Goal: Task Accomplishment & Management: Manage account settings

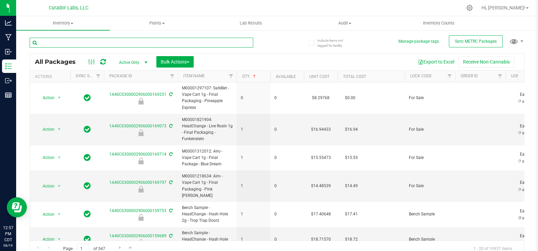
click at [76, 41] on input "text" at bounding box center [142, 43] width 224 height 10
type input "bubbles"
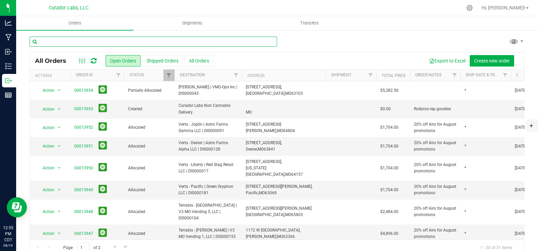
click at [101, 41] on input "text" at bounding box center [154, 42] width 248 height 10
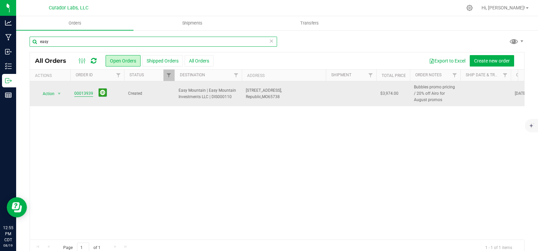
type input "easy"
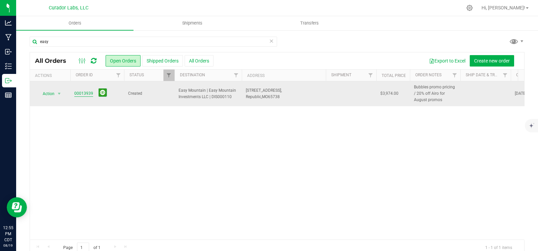
click at [80, 93] on link "00013939" at bounding box center [83, 93] width 19 height 6
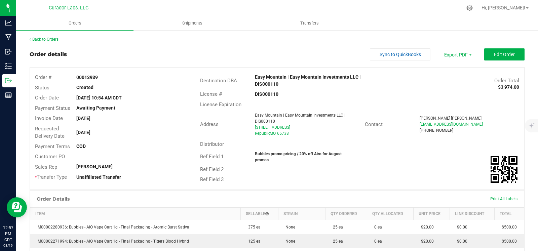
drag, startPoint x: 280, startPoint y: 83, endPoint x: 258, endPoint y: 80, distance: 22.4
click at [258, 80] on div "Easy Mountain | Easy Mountain Investments LLC | DIS000110" at bounding box center [318, 81] width 137 height 14
click at [44, 39] on link "Back to Orders" at bounding box center [44, 39] width 29 height 5
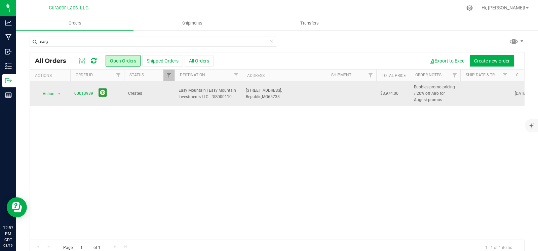
drag, startPoint x: 233, startPoint y: 99, endPoint x: 174, endPoint y: 90, distance: 60.2
click at [174, 90] on tr "Action Action Cancel order Change facility Clone order Edit order Mark as fully…" at bounding box center [363, 93] width 666 height 25
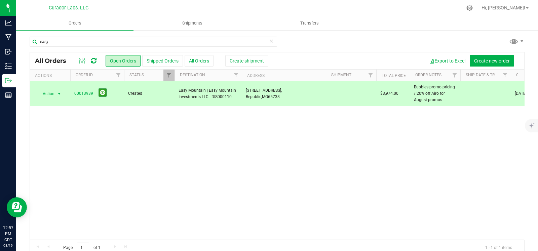
copy tr "Easy Mountain | Easy Mountain Investments LLC | DIS000110"
drag, startPoint x: 94, startPoint y: 91, endPoint x: 72, endPoint y: 93, distance: 22.9
click at [72, 93] on td "00013939" at bounding box center [97, 93] width 54 height 25
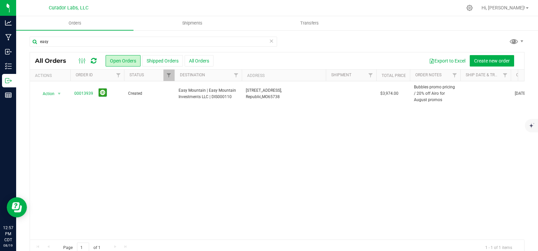
copy span "00013939"
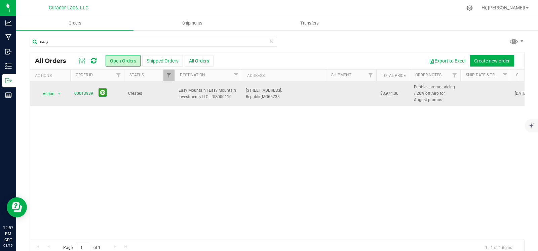
drag, startPoint x: 234, startPoint y: 97, endPoint x: 178, endPoint y: 93, distance: 56.3
click at [178, 93] on td "Easy Mountain | Easy Mountain Investments LLC | DIS000110" at bounding box center [208, 93] width 67 height 25
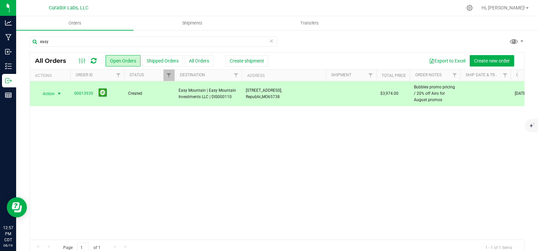
copy span "Easy Mountain | Easy Mountain Investments LLC | DIS000110"
drag, startPoint x: 284, startPoint y: 98, endPoint x: 243, endPoint y: 93, distance: 40.6
click at [243, 93] on td "[STREET_ADDRESS], Republic, [GEOGRAPHIC_DATA] 65738" at bounding box center [284, 93] width 84 height 25
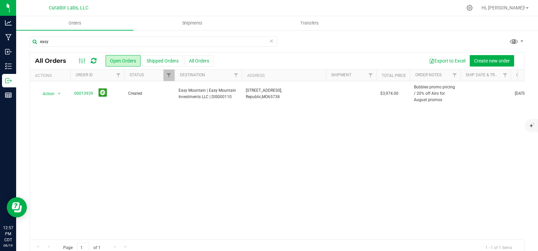
copy span "[STREET_ADDRESS]"
click at [529, 110] on icon "mute" at bounding box center [531, 112] width 6 height 6
click at [435, 165] on div "Action Action Cancel order Change facility Clone order Edit order Mark as fully…" at bounding box center [277, 160] width 494 height 158
click at [269, 43] on icon at bounding box center [271, 41] width 5 height 8
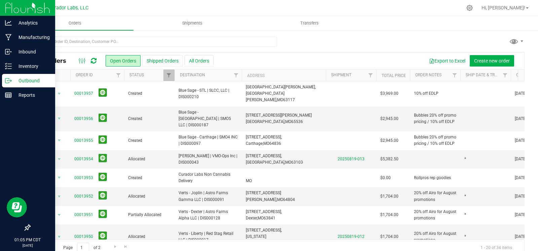
click at [12, 79] on p "Outbound" at bounding box center [32, 81] width 40 height 8
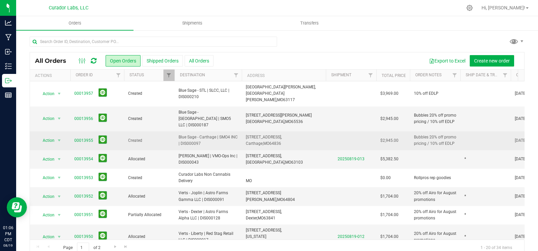
drag, startPoint x: 284, startPoint y: 129, endPoint x: 243, endPoint y: 127, distance: 41.4
click at [243, 131] on td "[STREET_ADDRESS], [GEOGRAPHIC_DATA], [GEOGRAPHIC_DATA] 64836" at bounding box center [284, 140] width 84 height 18
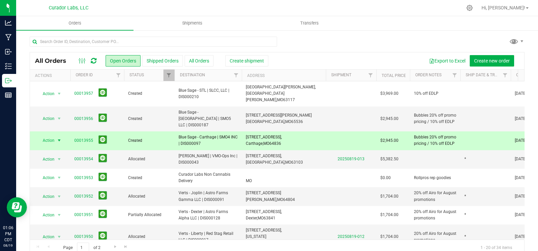
copy span "[STREET_ADDRESS]"
drag, startPoint x: 288, startPoint y: 112, endPoint x: 248, endPoint y: 107, distance: 40.0
click at [248, 107] on td "[STREET_ADDRESS][PERSON_NAME] [GEOGRAPHIC_DATA], [GEOGRAPHIC_DATA] 65536" at bounding box center [284, 119] width 84 height 25
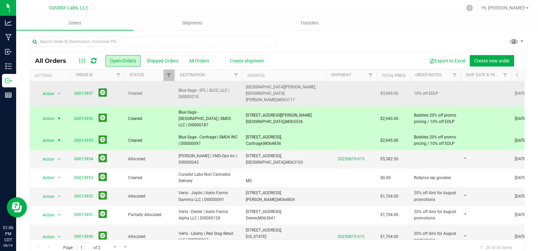
copy span "[STREET_ADDRESS][PERSON_NAME]"
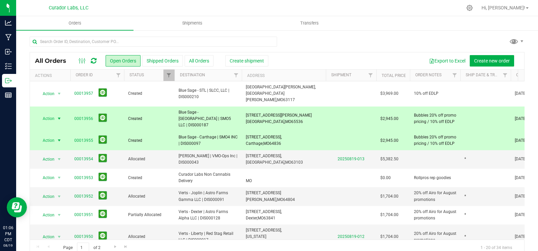
drag, startPoint x: 288, startPoint y: 128, endPoint x: 241, endPoint y: 127, distance: 46.8
click at [241, 131] on tr "Action Action Cancel order Change facility Clone order Edit order Mark as fully…" at bounding box center [363, 140] width 666 height 18
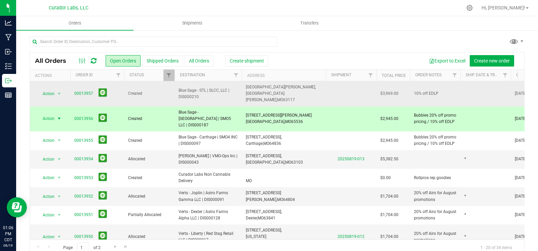
copy tr "[STREET_ADDRESS]"
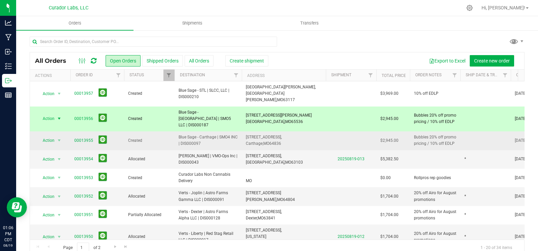
click at [214, 134] on span "Blue Sage - Carthage | SMO4 INC | DIS000097" at bounding box center [208, 140] width 59 height 13
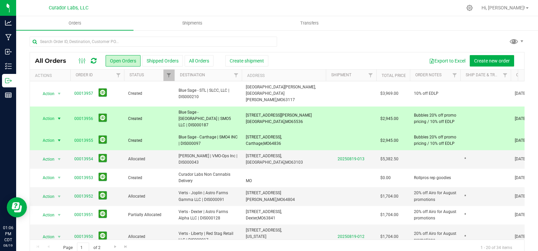
drag, startPoint x: 207, startPoint y: 132, endPoint x: 178, endPoint y: 127, distance: 29.2
click at [179, 134] on span "Blue Sage - Carthage | SMO4 INC | DIS000097" at bounding box center [208, 140] width 59 height 13
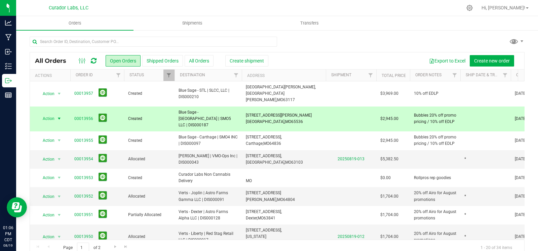
copy span "Blue Sage - Carthage | SMO4 INC | DIS000097"
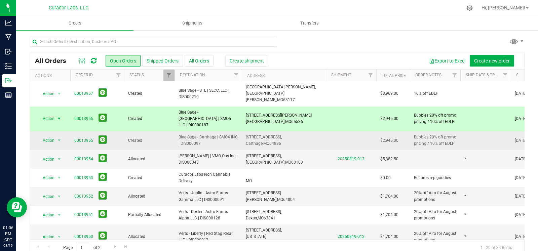
drag, startPoint x: 285, startPoint y: 130, endPoint x: 244, endPoint y: 126, distance: 40.6
click at [244, 131] on td "[STREET_ADDRESS], [GEOGRAPHIC_DATA], [GEOGRAPHIC_DATA] 64836" at bounding box center [284, 140] width 84 height 18
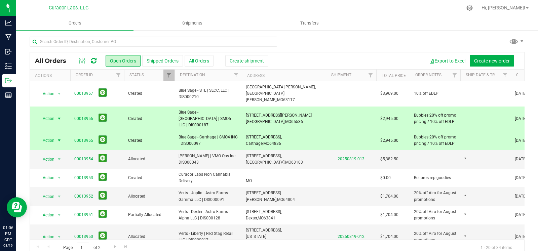
copy span "[STREET_ADDRESS]"
drag, startPoint x: 215, startPoint y: 110, endPoint x: 173, endPoint y: 107, distance: 42.1
click at [173, 107] on tr "Action Action Cancel order Change facility Clone order Edit order Mark as fully…" at bounding box center [363, 119] width 666 height 25
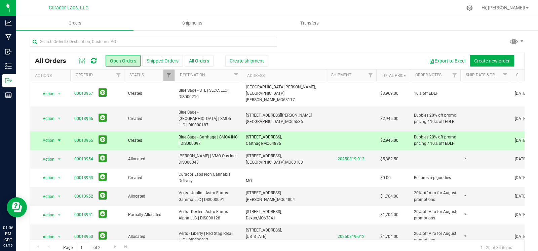
copy tr "Blue Sage - [GEOGRAPHIC_DATA] | SMO5 LLC | DIS000187"
drag, startPoint x: 267, startPoint y: 110, endPoint x: 242, endPoint y: 108, distance: 25.3
click at [242, 108] on td "[STREET_ADDRESS][PERSON_NAME] [GEOGRAPHIC_DATA], [GEOGRAPHIC_DATA] 65536" at bounding box center [284, 119] width 84 height 25
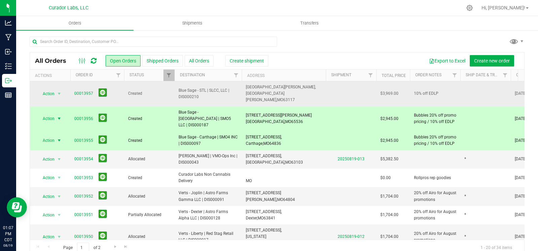
drag, startPoint x: 207, startPoint y: 94, endPoint x: 177, endPoint y: 90, distance: 30.8
click at [177, 90] on td "Blue Sage - STL | SLCC, LLC | DIS000210" at bounding box center [208, 93] width 67 height 25
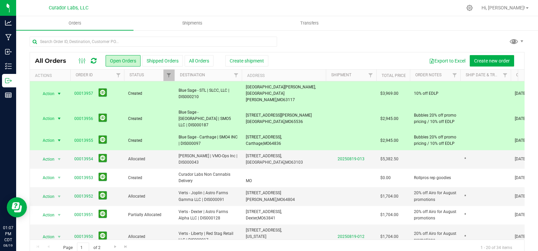
drag, startPoint x: 287, startPoint y: 93, endPoint x: 419, endPoint y: 113, distance: 133.4
click at [248, 88] on span "[GEOGRAPHIC_DATA][PERSON_NAME], [GEOGRAPHIC_DATA][PERSON_NAME], [GEOGRAPHIC_DAT…" at bounding box center [284, 94] width 76 height 20
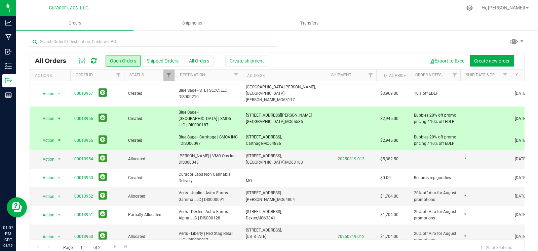
click at [479, 131] on td at bounding box center [485, 140] width 50 height 18
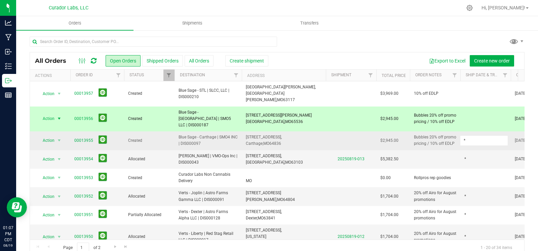
type input "*"
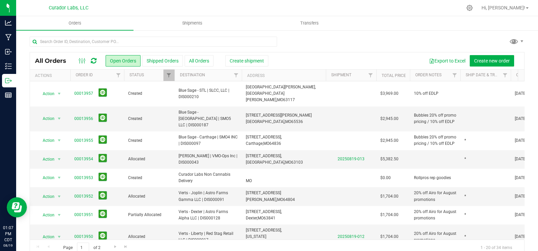
click at [468, 110] on td at bounding box center [485, 119] width 50 height 25
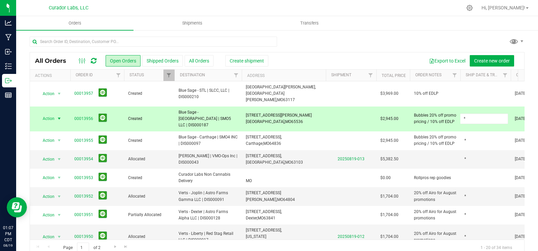
type input "*"
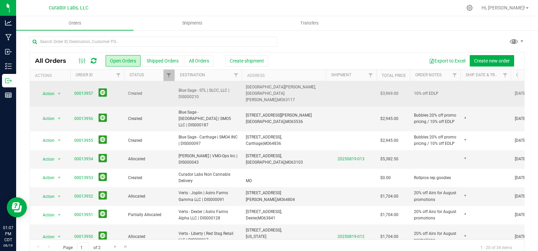
click at [473, 91] on td at bounding box center [485, 93] width 50 height 25
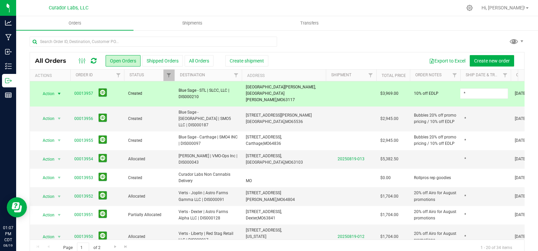
type input "*"
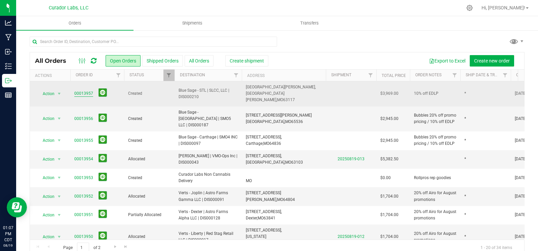
click at [85, 90] on link "00013957" at bounding box center [83, 93] width 19 height 6
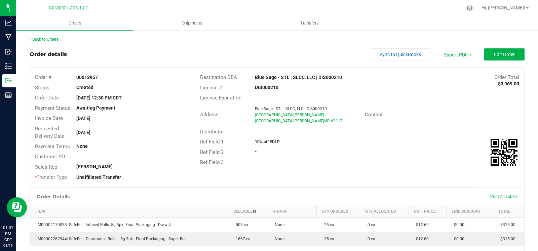
click at [50, 39] on link "Back to Orders" at bounding box center [44, 39] width 29 height 5
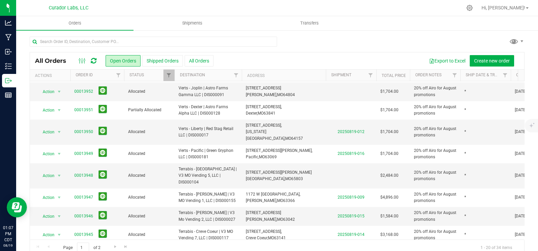
scroll to position [119, 0]
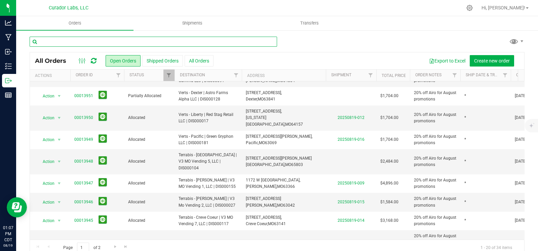
click at [112, 39] on input "text" at bounding box center [154, 42] width 248 height 10
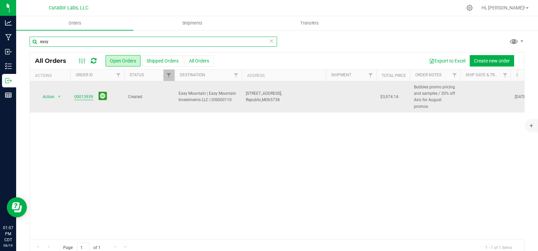
type input "easy"
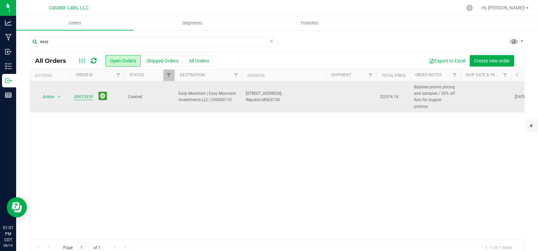
click at [87, 94] on link "00013939" at bounding box center [83, 97] width 19 height 6
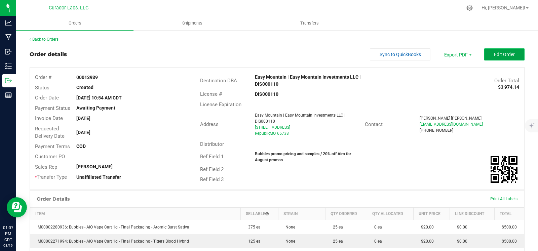
click at [492, 49] on button "Edit Order" at bounding box center [504, 54] width 40 height 12
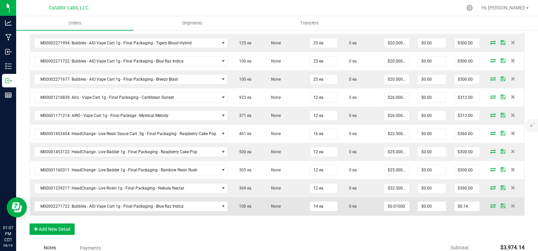
scroll to position [226, 0]
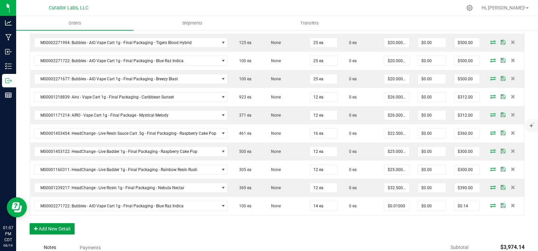
click at [59, 228] on button "Add New Detail" at bounding box center [52, 228] width 45 height 11
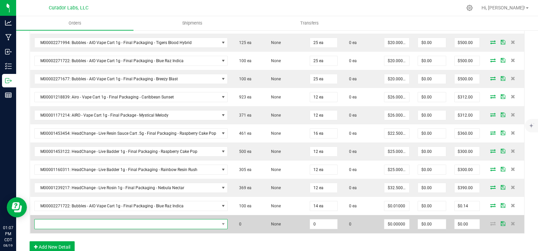
click at [65, 226] on span "NO DATA FOUND" at bounding box center [127, 224] width 185 height 9
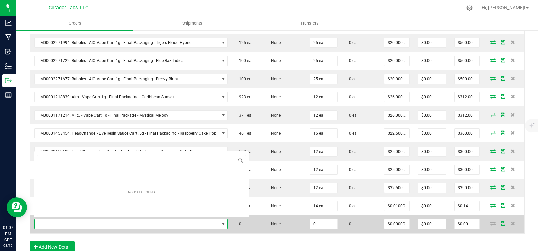
scroll to position [10, 190]
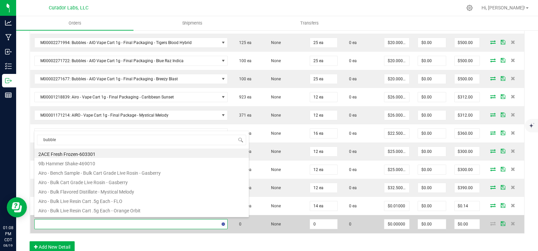
type input "bubbles"
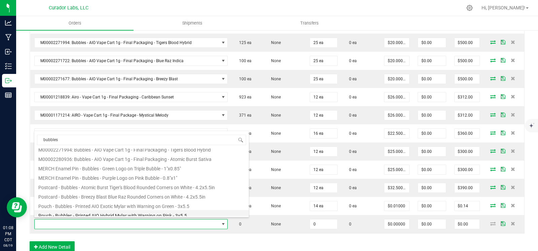
scroll to position [121, 0]
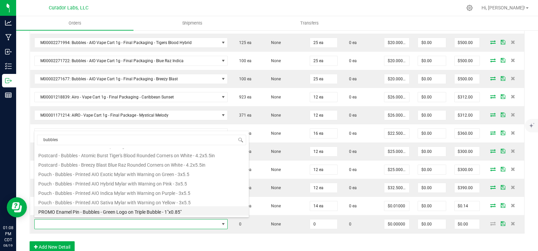
click at [102, 208] on li "PROMO Enamel Pin - Bubbles - Green Logo on Triple Bubble - 1"x0.85"" at bounding box center [141, 210] width 215 height 9
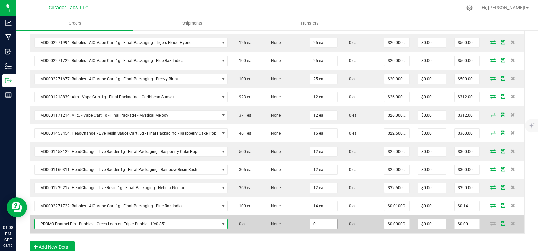
click at [317, 224] on input "0" at bounding box center [323, 224] width 27 height 9
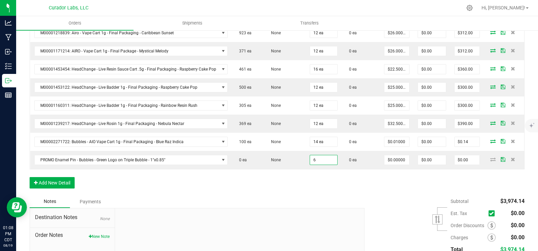
scroll to position [292, 0]
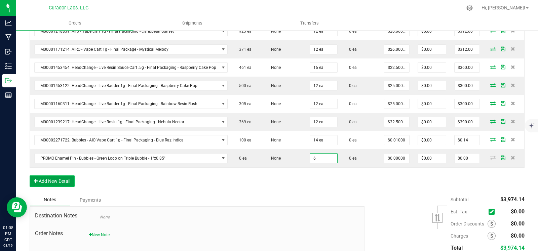
type input "6 ea"
click at [68, 184] on button "Add New Detail" at bounding box center [52, 181] width 45 height 11
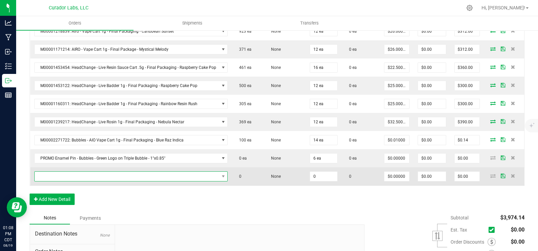
click at [71, 177] on span "NO DATA FOUND" at bounding box center [127, 176] width 185 height 9
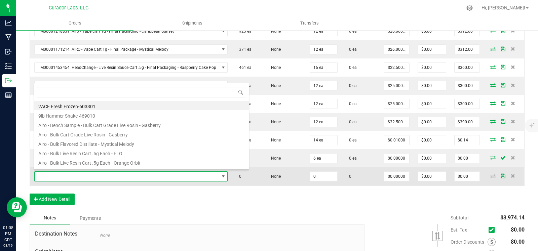
scroll to position [10, 190]
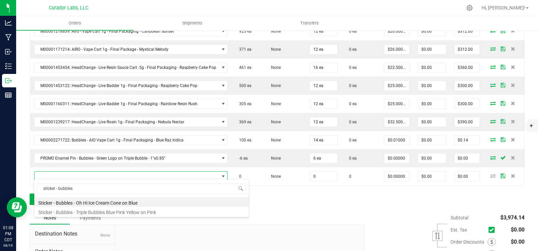
drag, startPoint x: 116, startPoint y: 187, endPoint x: 19, endPoint y: 186, distance: 97.2
click at [19, 186] on body "Analytics Manufacturing Inbound Inventory Outbound Reports 01:08 PM CDT [DATE] …" at bounding box center [269, 125] width 538 height 251
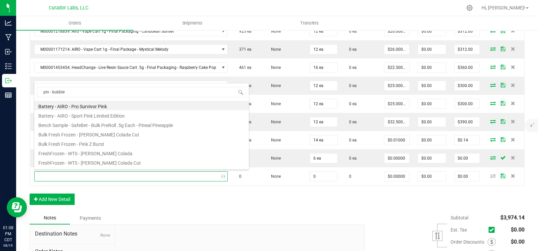
type input "pin - bubbles"
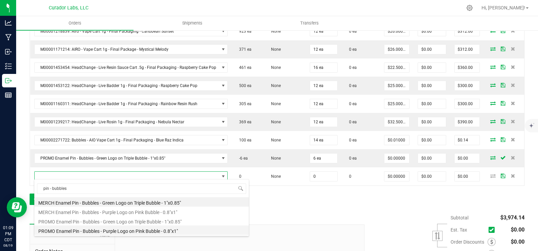
click at [123, 228] on li "PROMO Enamel Pin - Bubbles - Purple Logo on Pink Bubble - 0.8"x1"" at bounding box center [141, 230] width 215 height 9
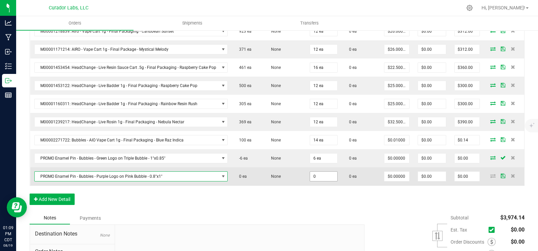
click at [324, 176] on input "0" at bounding box center [323, 176] width 27 height 9
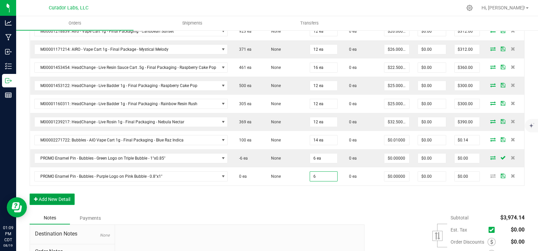
type input "6 ea"
click at [74, 198] on button "Add New Detail" at bounding box center [52, 199] width 45 height 11
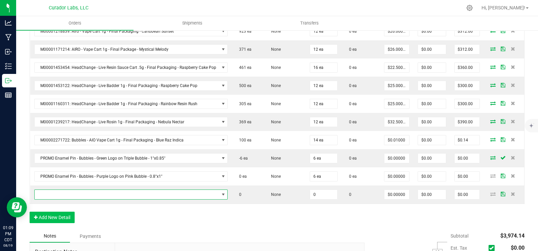
click at [74, 197] on span "NO DATA FOUND" at bounding box center [127, 194] width 185 height 9
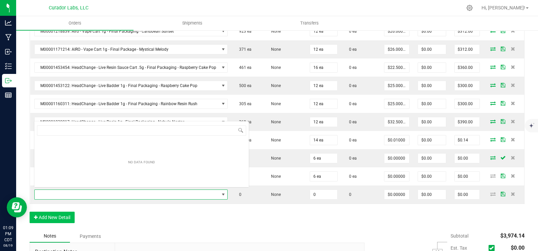
scroll to position [0, 0]
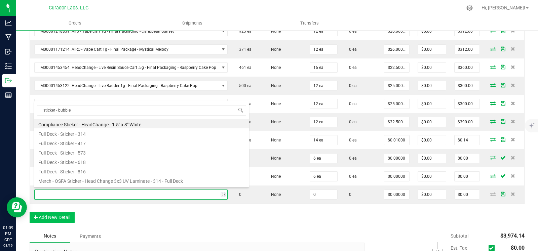
type input "sticker - bubbles"
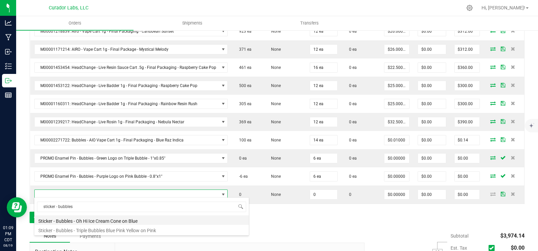
click at [94, 221] on li "Sticker - Bubbles - Oh Hi Ice Cream Cone on Blue" at bounding box center [141, 220] width 215 height 9
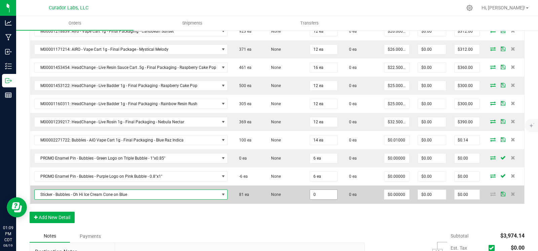
click at [320, 194] on input "0" at bounding box center [323, 194] width 27 height 9
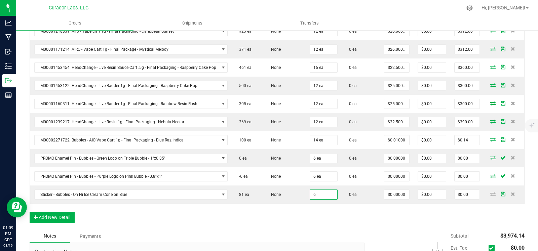
type input "6 ea"
drag, startPoint x: 277, startPoint y: 211, endPoint x: 189, endPoint y: 209, distance: 87.4
click at [274, 211] on div "Order Details Print All Labels Item Sellable Strain Qty Ordered Qty Allocated U…" at bounding box center [277, 72] width 495 height 316
click at [51, 214] on button "Add New Detail" at bounding box center [52, 217] width 45 height 11
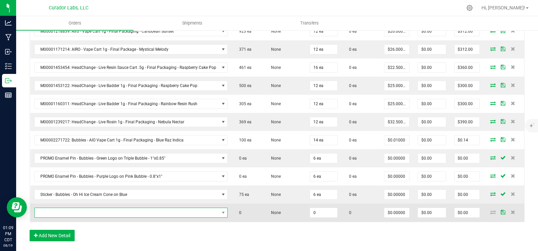
click at [67, 214] on span "NO DATA FOUND" at bounding box center [127, 212] width 185 height 9
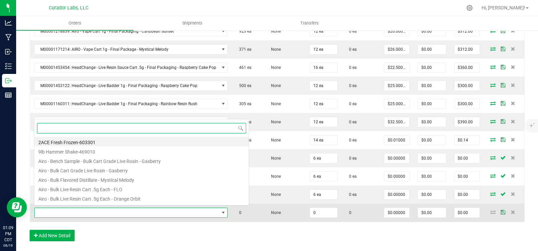
scroll to position [10, 190]
type input "sticker - [PERSON_NAME]"
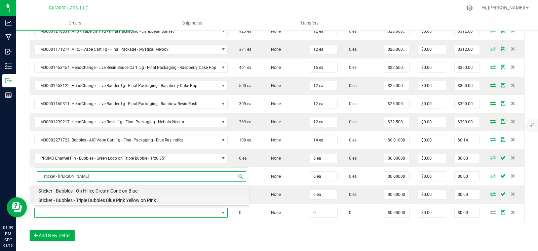
click at [106, 203] on li "Sticker - Bubbles - Triple Bubbles Blue Pink Yellow on Pink" at bounding box center [141, 199] width 215 height 9
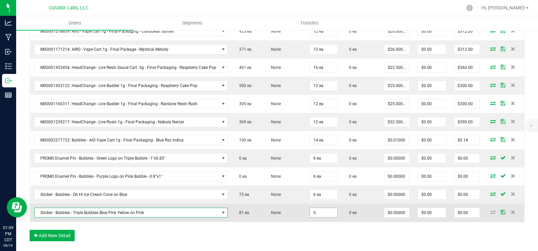
click at [318, 209] on input "0" at bounding box center [323, 212] width 27 height 9
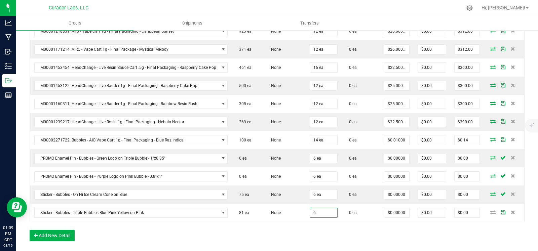
type input "6 ea"
click at [301, 227] on div "Order Details Print All Labels Item Sellable Strain Qty Ordered Qty Allocated U…" at bounding box center [277, 81] width 495 height 334
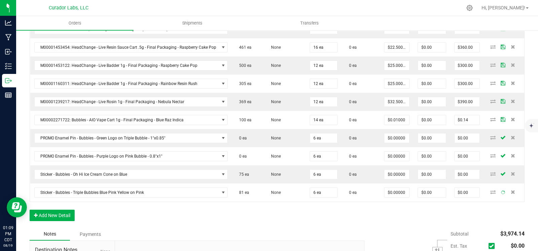
scroll to position [340, 0]
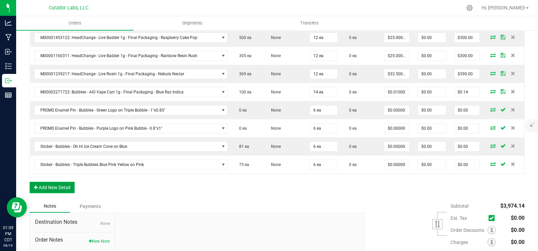
click at [67, 186] on button "Add New Detail" at bounding box center [52, 187] width 45 height 11
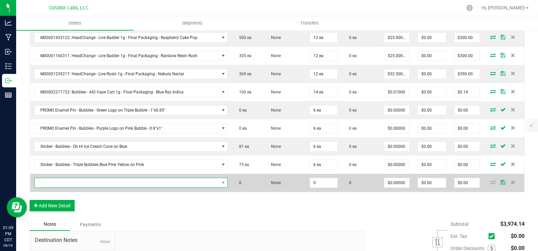
click at [81, 181] on span "NO DATA FOUND" at bounding box center [127, 182] width 185 height 9
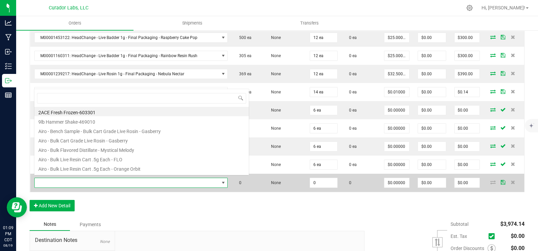
scroll to position [10, 190]
type input "bubbles"
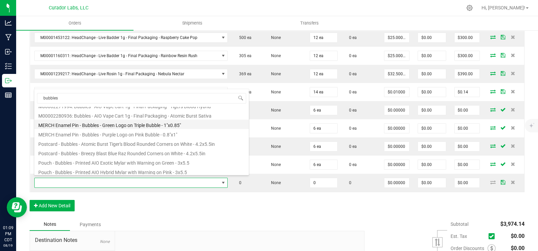
scroll to position [94, 0]
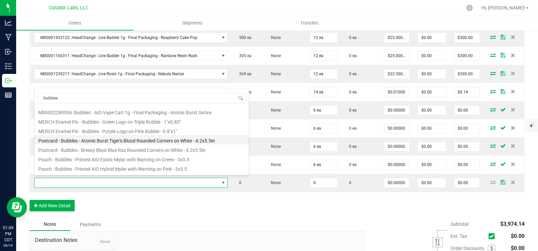
click at [121, 143] on li "Postcard - Bubbles - Atomic Burst Tiger's Blood Rounded Corners on White - 4.2x…" at bounding box center [141, 139] width 215 height 9
type input "0 ea"
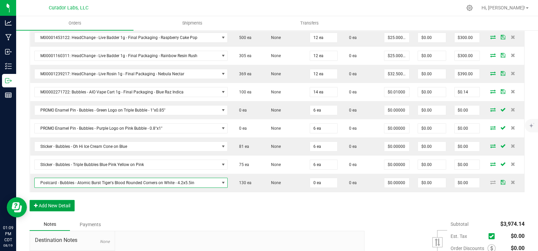
click at [56, 202] on button "Add New Detail" at bounding box center [52, 205] width 45 height 11
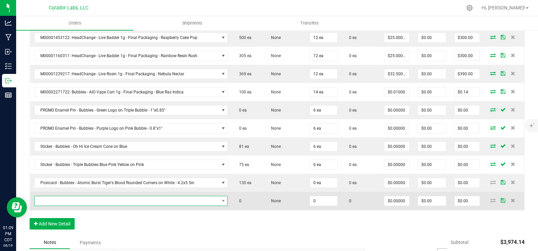
click at [57, 199] on span "NO DATA FOUND" at bounding box center [127, 200] width 185 height 9
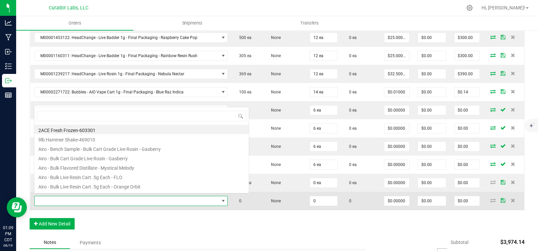
scroll to position [10, 190]
type input "bubbles"
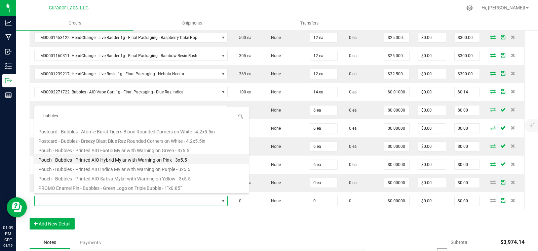
scroll to position [118, 0]
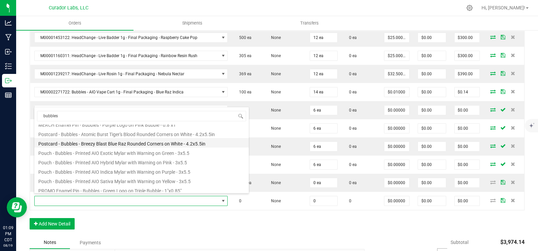
click at [115, 142] on li "Postcard - Bubbles - Breezy Blast Blue Raz Rounded Corners on White - 4.2x5.5in" at bounding box center [141, 142] width 215 height 9
type input "0 ea"
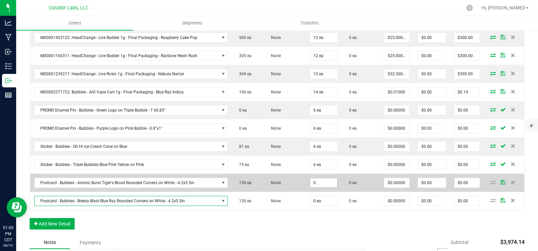
click at [318, 181] on input "0" at bounding box center [323, 182] width 27 height 9
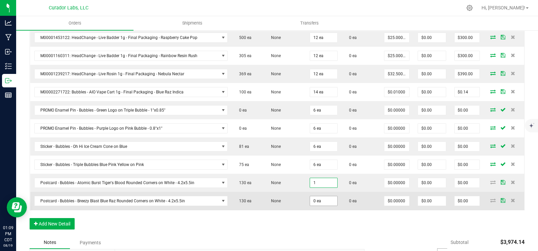
type input "1 ea"
drag, startPoint x: 325, startPoint y: 199, endPoint x: 288, endPoint y: 214, distance: 39.7
click at [325, 199] on input "0" at bounding box center [323, 200] width 27 height 9
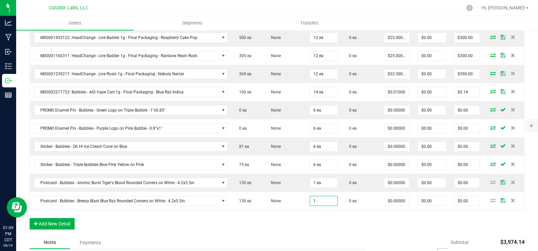
type input "1 ea"
drag, startPoint x: 248, startPoint y: 224, endPoint x: 218, endPoint y: 225, distance: 29.6
click at [235, 225] on div "Order Details Print All Labels Item Sellable Strain Qty Ordered Qty Allocated U…" at bounding box center [277, 51] width 495 height 370
click at [61, 225] on button "Add New Detail" at bounding box center [52, 223] width 45 height 11
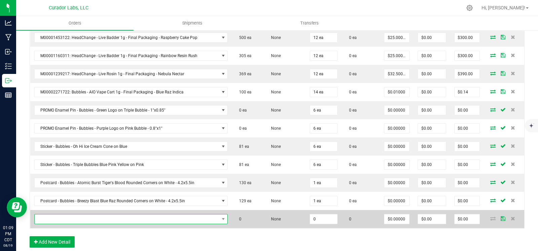
click at [71, 218] on span "NO DATA FOUND" at bounding box center [127, 219] width 185 height 9
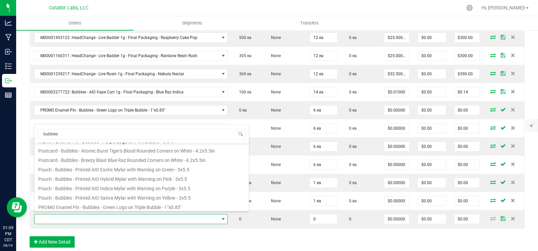
scroll to position [121, 0]
type input "b"
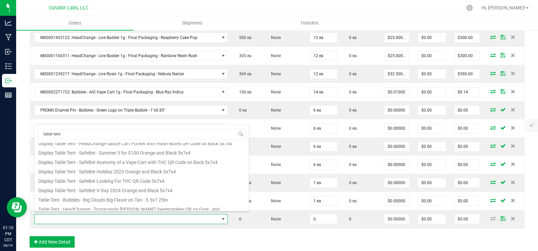
scroll to position [55, 0]
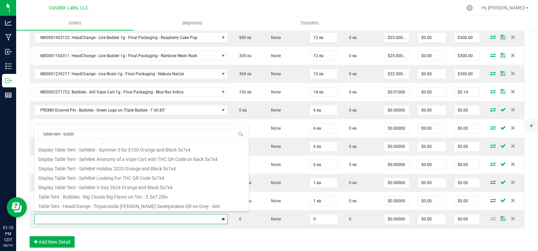
type input "table tent - bubble"
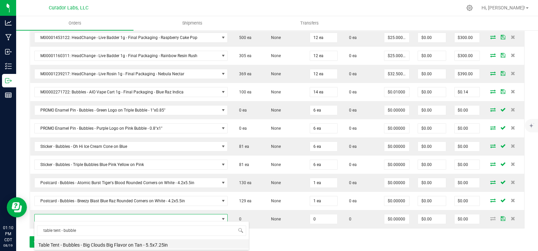
click at [90, 243] on li "Table Tent - Bubbles - Big Clouds Big Flavor on Tan - 5.5x7.25in" at bounding box center [141, 243] width 215 height 9
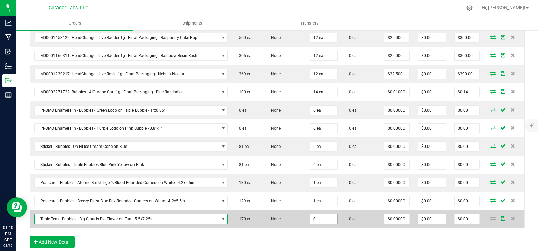
click at [317, 215] on input "0" at bounding box center [323, 219] width 27 height 9
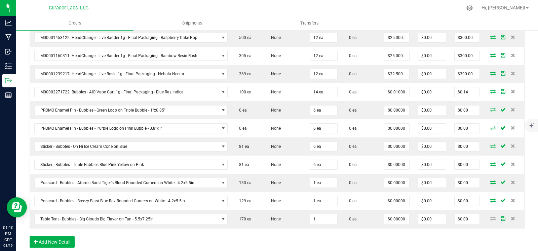
type input "1 ea"
click at [311, 232] on div "Order Details Print All Labels Item Sellable Strain Qty Ordered Qty Allocated U…" at bounding box center [277, 60] width 495 height 388
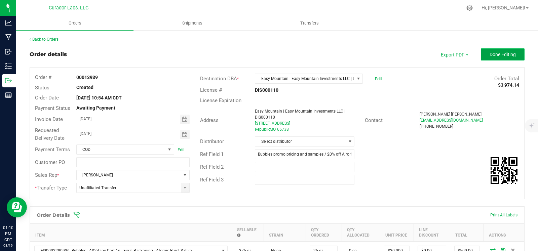
click at [486, 50] on button "Done Editing" at bounding box center [503, 54] width 44 height 12
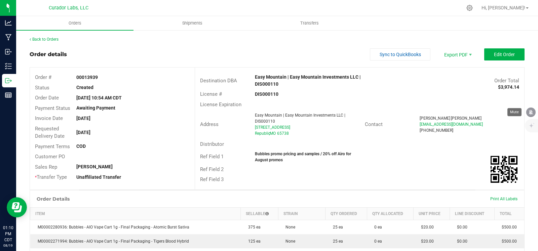
click at [530, 110] on icon "mute" at bounding box center [531, 112] width 6 height 6
click at [47, 41] on link "Back to Orders" at bounding box center [44, 39] width 29 height 5
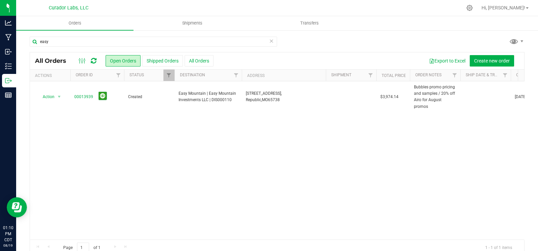
click at [269, 41] on icon at bounding box center [271, 41] width 5 height 8
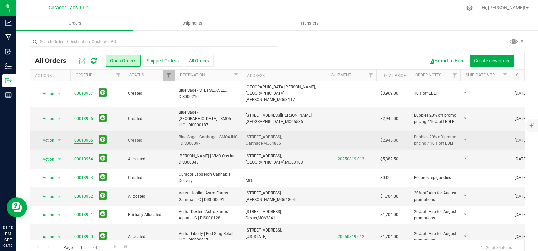
click at [88, 138] on link "00013955" at bounding box center [83, 141] width 19 height 6
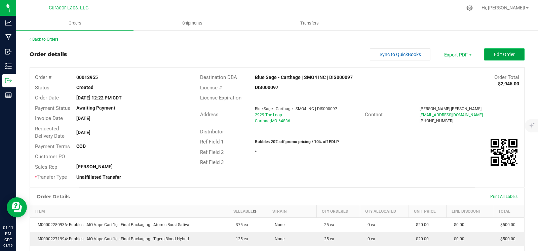
click at [498, 54] on span "Edit Order" at bounding box center [504, 54] width 21 height 5
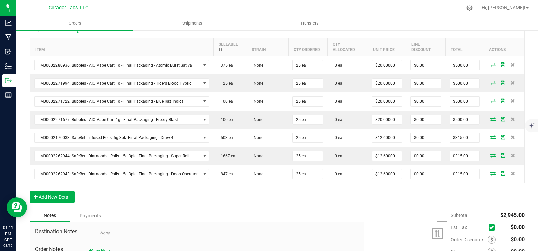
scroll to position [252, 0]
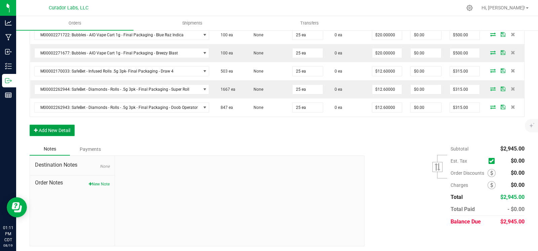
click at [64, 126] on button "Add New Detail" at bounding box center [52, 130] width 45 height 11
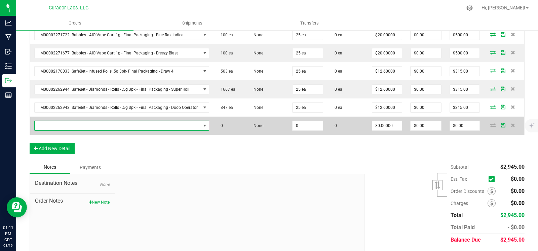
click at [64, 125] on span "NO DATA FOUND" at bounding box center [118, 125] width 166 height 9
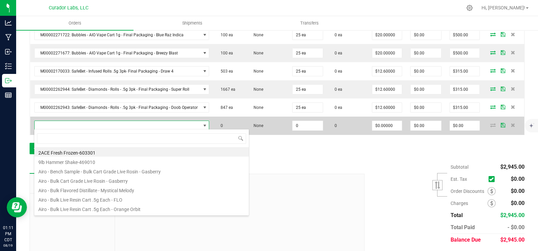
scroll to position [10, 172]
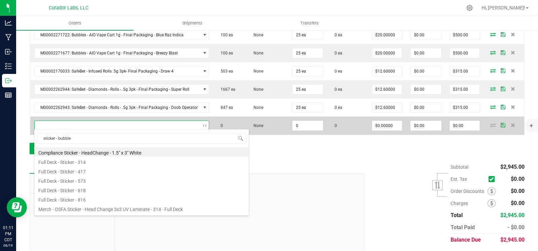
type input "sticker - bubbles"
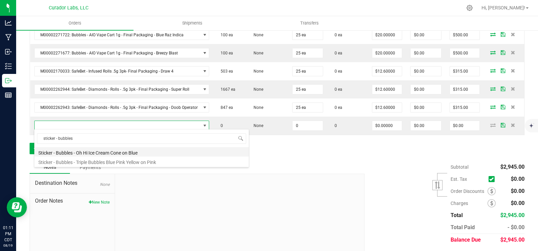
click at [84, 149] on li "Sticker - Bubbles - Oh Hi Ice Cream Cone on Blue" at bounding box center [141, 151] width 215 height 9
type input "0 ea"
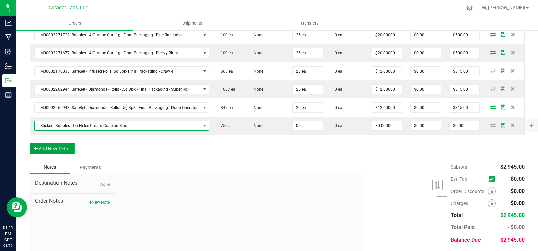
click at [62, 150] on button "Add New Detail" at bounding box center [52, 148] width 45 height 11
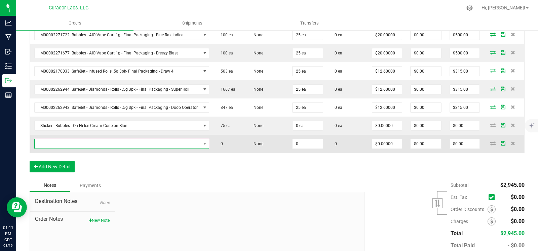
click at [68, 144] on span "NO DATA FOUND" at bounding box center [118, 143] width 166 height 9
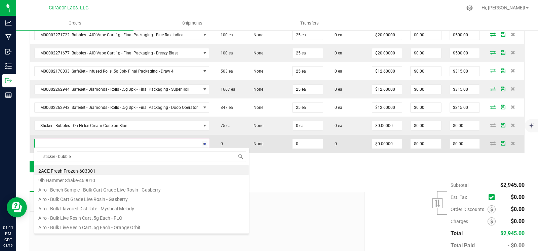
type input "sticker - bubbles"
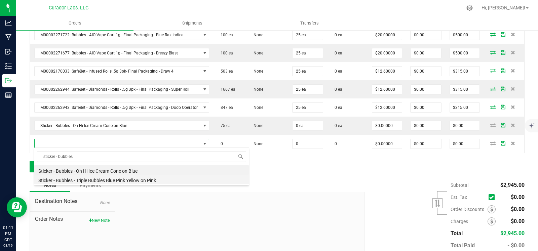
click at [98, 178] on li "Sticker - Bubbles - Triple Bubbles Blue Pink Yellow on Pink" at bounding box center [141, 179] width 215 height 9
type input "0 ea"
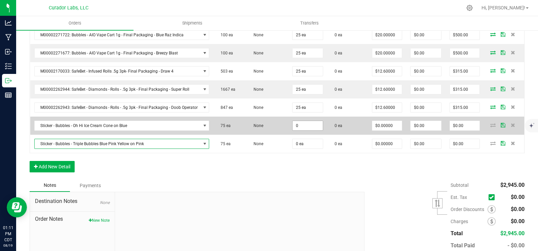
click at [312, 125] on input "0" at bounding box center [308, 125] width 30 height 9
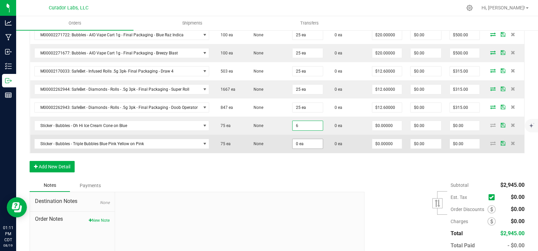
type input "6 ea"
click at [303, 144] on input "0" at bounding box center [308, 143] width 30 height 9
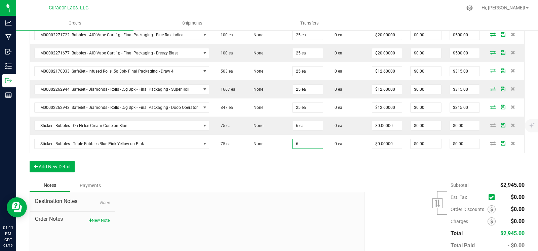
type input "6 ea"
click at [118, 179] on div "Notes Payments" at bounding box center [195, 185] width 330 height 13
click at [54, 168] on button "Add New Detail" at bounding box center [52, 166] width 45 height 11
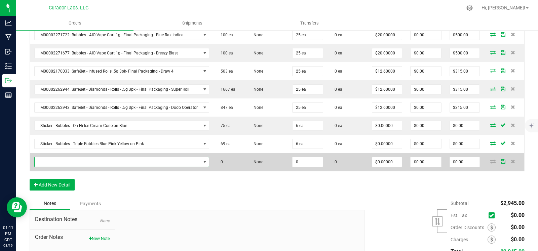
click at [64, 164] on span "NO DATA FOUND" at bounding box center [118, 161] width 166 height 9
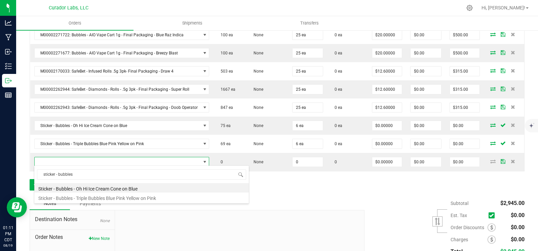
drag, startPoint x: 81, startPoint y: 172, endPoint x: 33, endPoint y: 173, distance: 48.4
click at [33, 173] on body "Analytics Manufacturing Inbound Inventory Outbound Reports 01:11 PM CDT [DATE] …" at bounding box center [269, 125] width 538 height 251
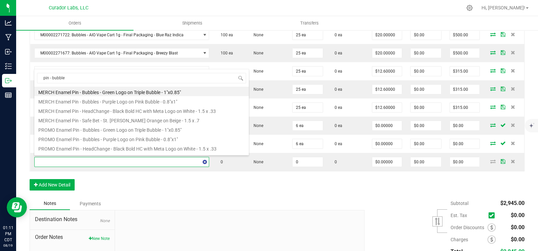
type input "pin - bubbles"
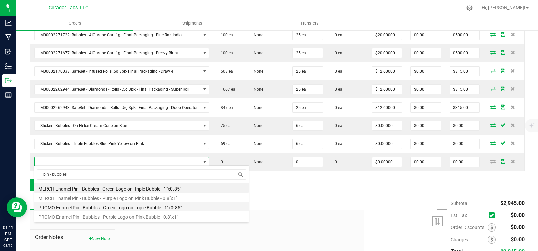
click at [87, 211] on li "PROMO Enamel Pin - Bubbles - Green Logo on Triple Bubble - 1"x0.85"" at bounding box center [141, 206] width 215 height 9
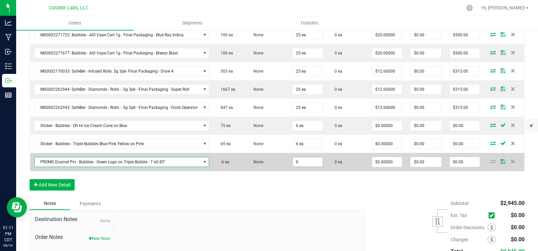
click at [309, 159] on input "0" at bounding box center [308, 161] width 30 height 9
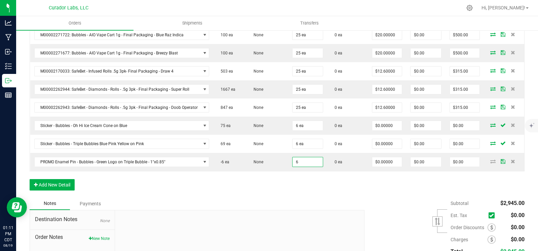
type input "6 ea"
click at [214, 186] on div "Order Details Print All Labels Item Sellable Strain Qty Ordered Qty Allocated U…" at bounding box center [277, 75] width 495 height 243
click at [51, 180] on button "Add New Detail" at bounding box center [52, 184] width 45 height 11
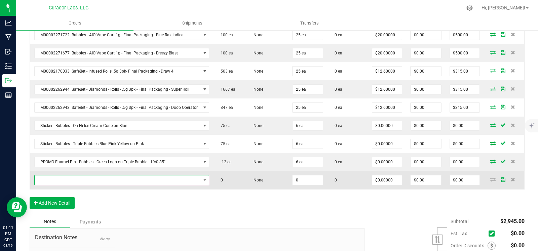
click at [54, 179] on span "NO DATA FOUND" at bounding box center [118, 180] width 166 height 9
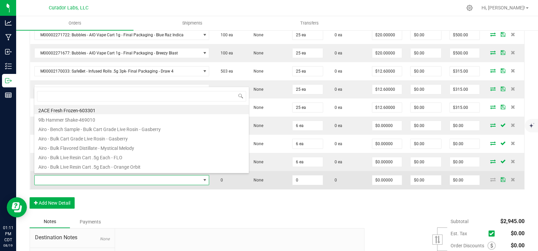
scroll to position [10, 172]
type input "pin - bubbles"
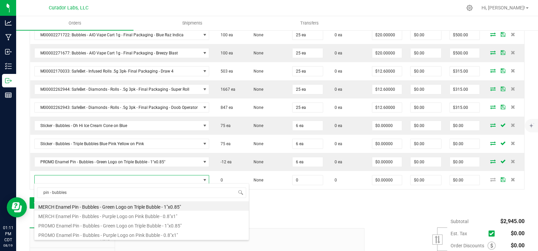
drag, startPoint x: 91, startPoint y: 235, endPoint x: 109, endPoint y: 236, distance: 17.9
click at [94, 235] on li "PROMO Enamel Pin - Bubbles - Purple Logo on Pink Bubble - 0.8"x1"" at bounding box center [141, 234] width 215 height 9
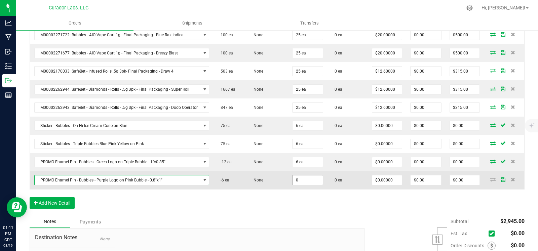
click at [301, 178] on input "0" at bounding box center [308, 180] width 30 height 9
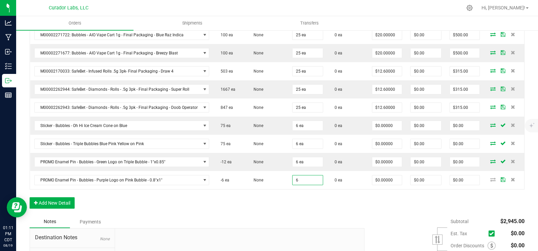
type input "6 ea"
click at [298, 202] on div "Order Details Print All Labels Item Sellable Strain Qty Ordered Qty Allocated U…" at bounding box center [277, 84] width 495 height 261
click at [58, 206] on button "Add New Detail" at bounding box center [52, 202] width 45 height 11
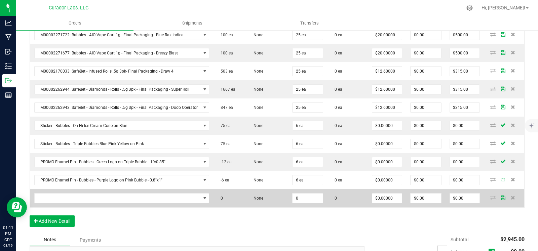
click at [64, 202] on td at bounding box center [121, 198] width 183 height 18
click at [81, 199] on span "NO DATA FOUND" at bounding box center [118, 198] width 166 height 9
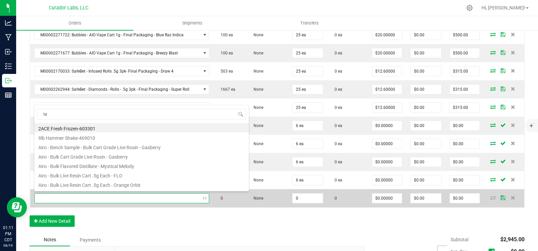
type input "t"
type input "tent - bub"
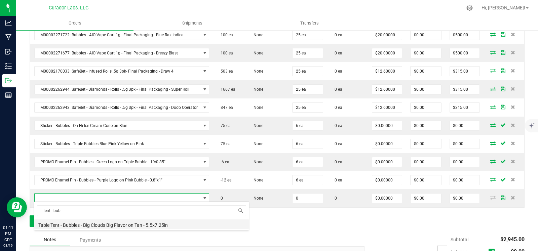
click at [74, 224] on li "Table Tent - Bubbles - Big Clouds Big Flavor on Tan - 5.5x7.25in" at bounding box center [141, 224] width 215 height 9
type input "0 ea"
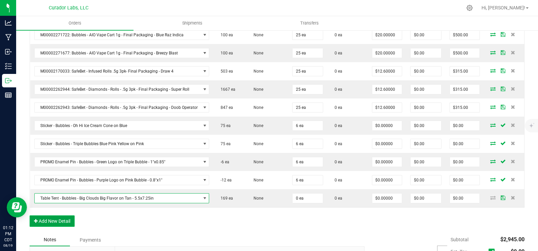
click at [56, 217] on button "Add New Detail" at bounding box center [52, 221] width 45 height 11
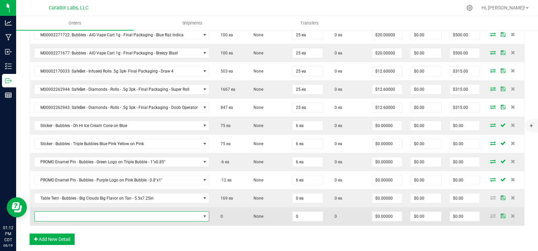
click at [62, 214] on span "NO DATA FOUND" at bounding box center [118, 216] width 166 height 9
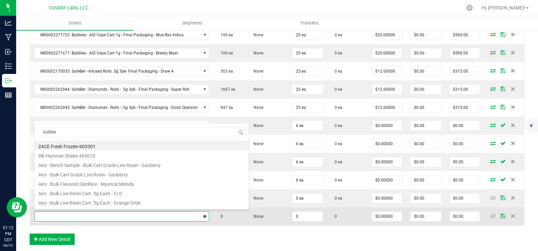
type input "bubbles"
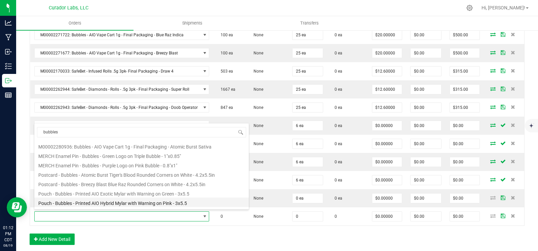
scroll to position [121, 0]
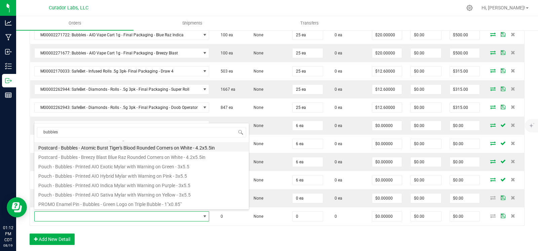
click at [101, 147] on li "Postcard - Bubbles - Atomic Burst Tiger's Blood Rounded Corners on White - 4.2x…" at bounding box center [141, 146] width 215 height 9
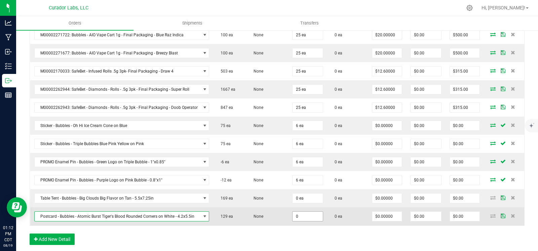
click at [302, 215] on input "0" at bounding box center [308, 216] width 30 height 9
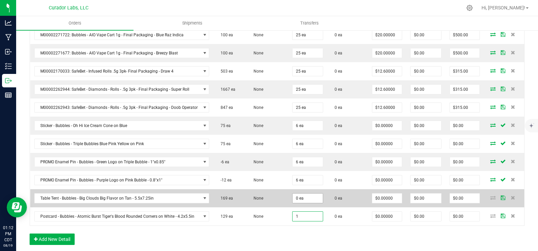
type input "1"
type input "0"
type input "1 ea"
click at [305, 201] on input "0" at bounding box center [308, 198] width 30 height 9
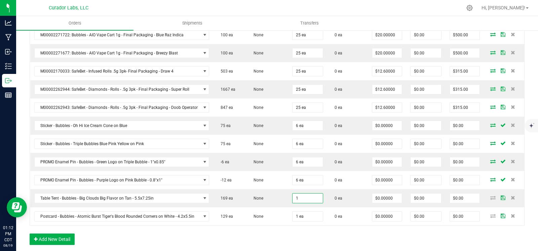
type input "1 ea"
click at [260, 228] on div "Order Details Print All Labels Item Sellable Strain Qty Ordered Qty Allocated U…" at bounding box center [277, 103] width 495 height 298
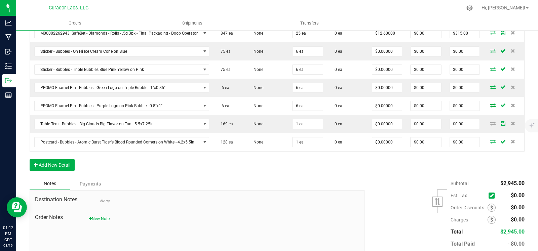
scroll to position [340, 0]
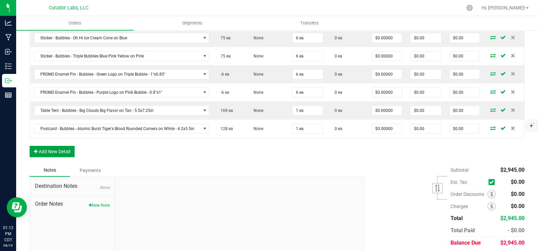
click at [62, 149] on button "Add New Detail" at bounding box center [52, 151] width 45 height 11
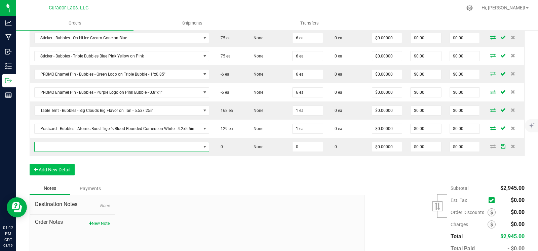
click at [68, 144] on span "NO DATA FOUND" at bounding box center [118, 146] width 166 height 9
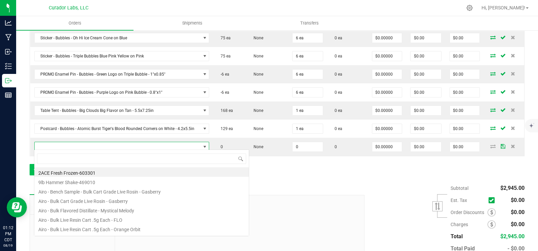
scroll to position [10, 172]
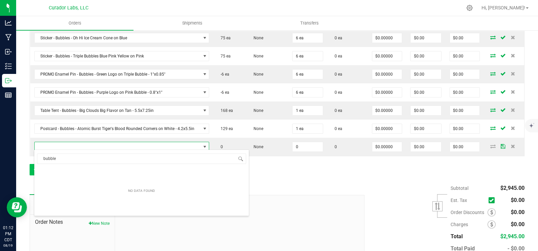
type input "bubbles"
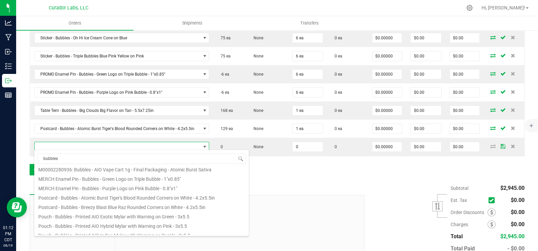
scroll to position [99, 0]
click at [121, 204] on li "Postcard - Bubbles - Breezy Blast Blue Raz Rounded Corners on White - 4.2x5.5in" at bounding box center [141, 204] width 215 height 9
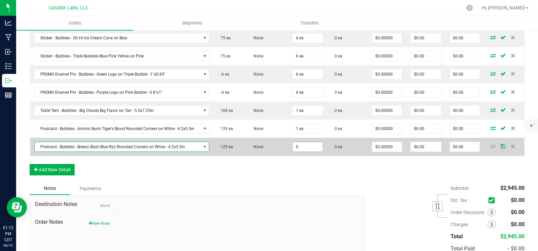
click at [300, 142] on input "0" at bounding box center [308, 146] width 30 height 9
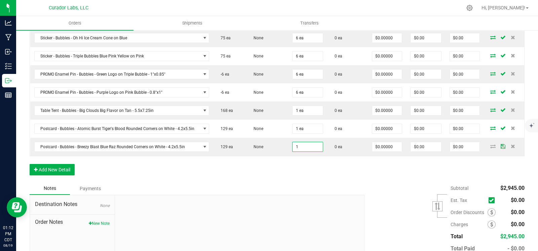
type input "1 ea"
click at [304, 168] on div "Order Details Print All Labels Item Sellable Strain Qty Ordered Qty Allocated U…" at bounding box center [277, 24] width 495 height 316
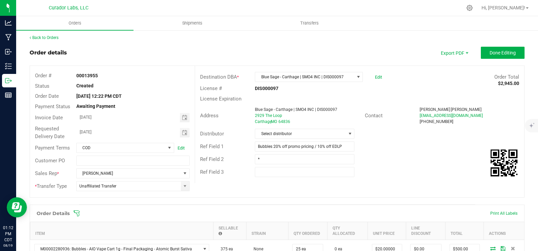
scroll to position [0, 0]
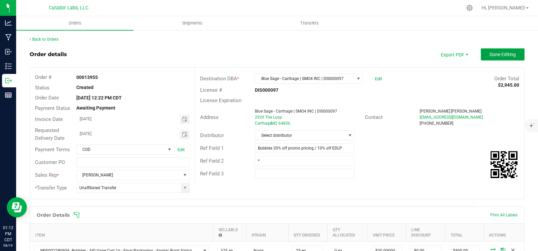
click at [496, 55] on span "Done Editing" at bounding box center [503, 54] width 26 height 5
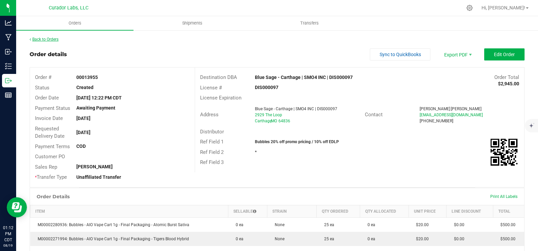
drag, startPoint x: 52, startPoint y: 41, endPoint x: 48, endPoint y: 39, distance: 4.3
click at [48, 39] on link "Back to Orders" at bounding box center [44, 39] width 29 height 5
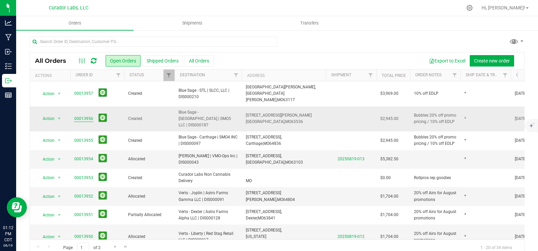
click at [79, 116] on link "00013956" at bounding box center [83, 119] width 19 height 6
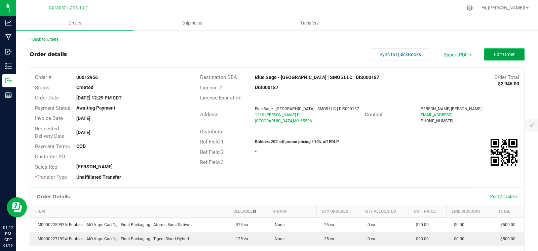
click at [504, 53] on span "Edit Order" at bounding box center [504, 54] width 21 height 5
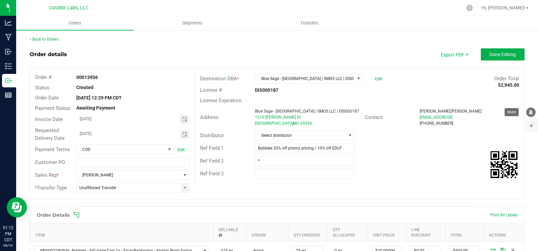
click at [530, 112] on icon "mute" at bounding box center [531, 112] width 4 height 5
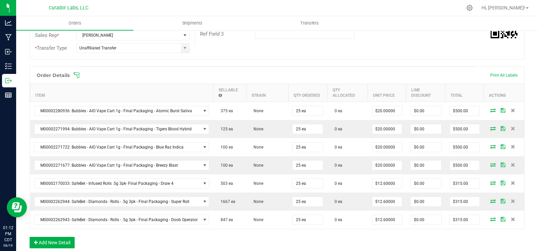
scroll to position [249, 0]
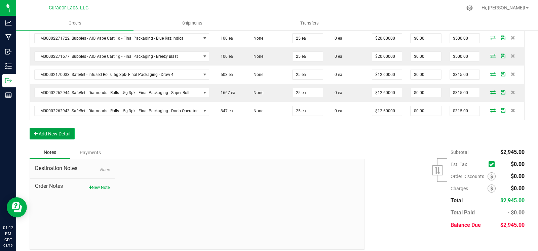
click at [61, 136] on button "Add New Detail" at bounding box center [52, 133] width 45 height 11
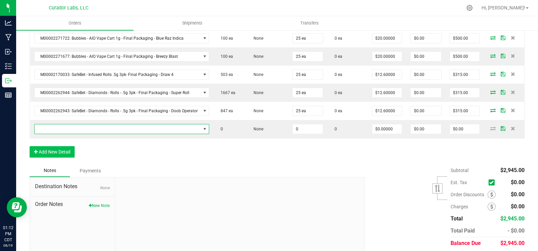
click at [63, 127] on span "NO DATA FOUND" at bounding box center [118, 128] width 166 height 9
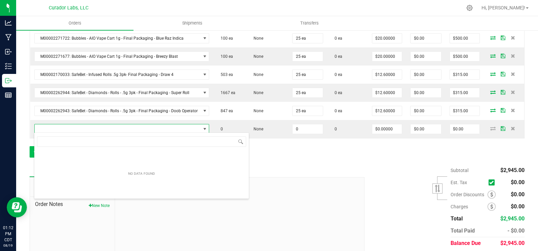
scroll to position [10, 172]
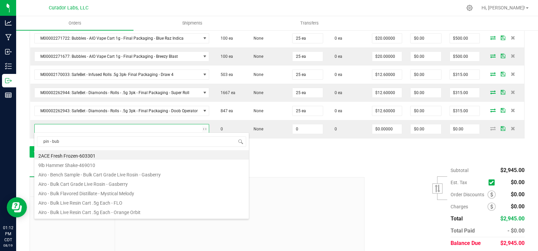
type input "pin - [PERSON_NAME]"
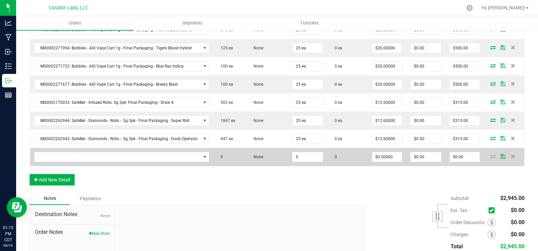
scroll to position [220, 0]
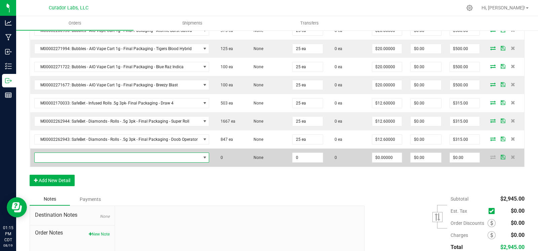
click at [131, 157] on span "NO DATA FOUND" at bounding box center [118, 157] width 166 height 9
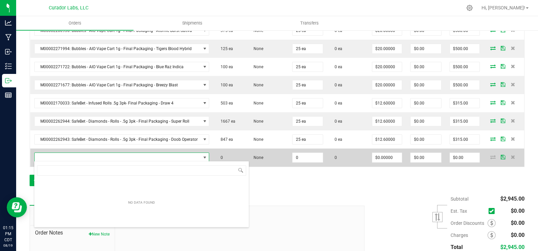
scroll to position [10, 172]
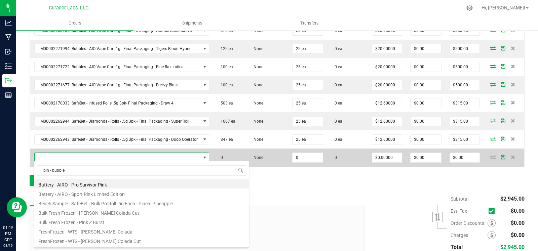
type input "pin - bubbles"
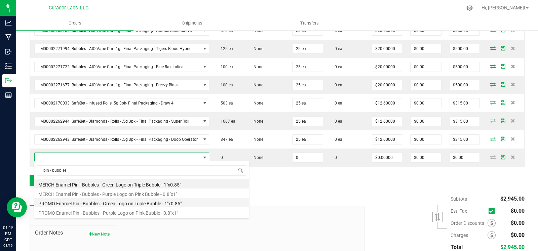
click at [91, 203] on li "PROMO Enamel Pin - Bubbles - Green Logo on Triple Bubble - 1"x0.85"" at bounding box center [141, 202] width 215 height 9
type input "0 ea"
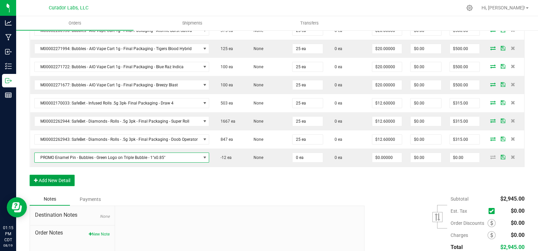
click at [64, 179] on button "Add New Detail" at bounding box center [52, 180] width 45 height 11
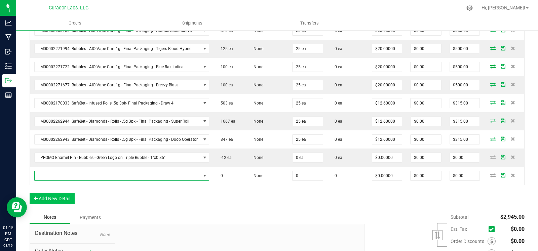
click at [66, 176] on span "NO DATA FOUND" at bounding box center [118, 175] width 166 height 9
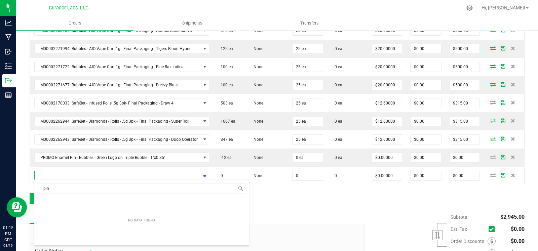
type input "pin"
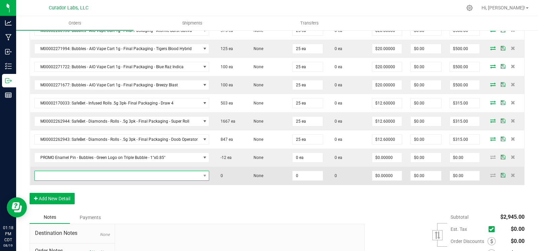
click at [163, 175] on span "NO DATA FOUND" at bounding box center [118, 175] width 166 height 9
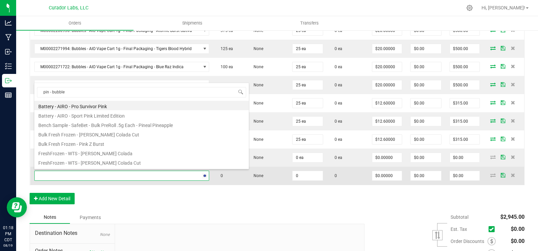
type input "pin - bubbles"
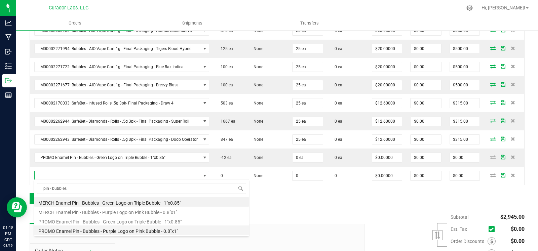
click at [132, 233] on li "PROMO Enamel Pin - Bubbles - Purple Logo on Pink Bubble - 0.8"x1"" at bounding box center [141, 230] width 215 height 9
type input "0 ea"
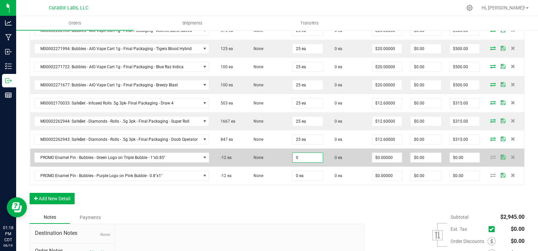
click at [307, 156] on input "0" at bounding box center [308, 157] width 30 height 9
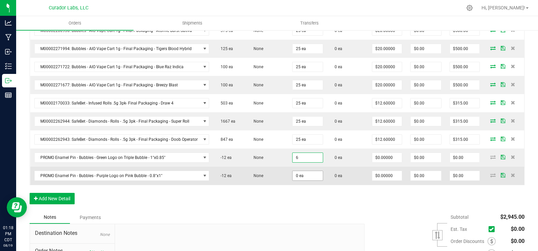
type input "6 ea"
drag, startPoint x: 304, startPoint y: 177, endPoint x: 271, endPoint y: 193, distance: 36.5
click at [304, 177] on input "0" at bounding box center [308, 175] width 30 height 9
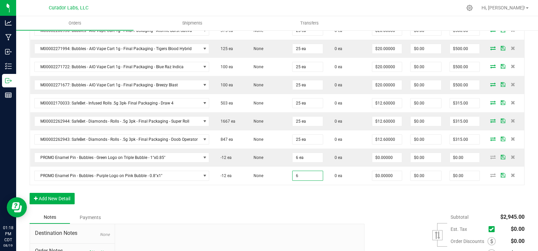
type input "6 ea"
drag, startPoint x: 251, startPoint y: 202, endPoint x: 210, endPoint y: 201, distance: 40.7
click at [251, 202] on div "Order Details Print All Labels Item Sellable Strain Qty Ordered Qty Allocated U…" at bounding box center [277, 98] width 495 height 225
click at [66, 196] on button "Add New Detail" at bounding box center [52, 198] width 45 height 11
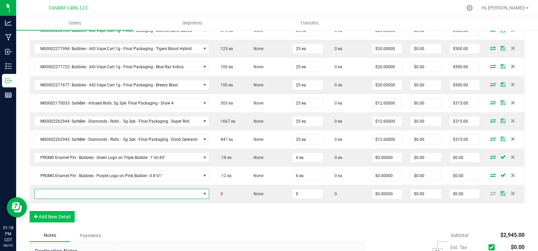
click at [74, 194] on span "NO DATA FOUND" at bounding box center [118, 193] width 166 height 9
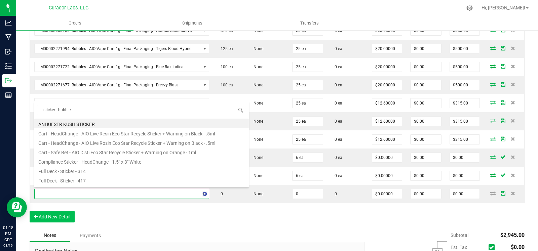
type input "sticker - bubbles"
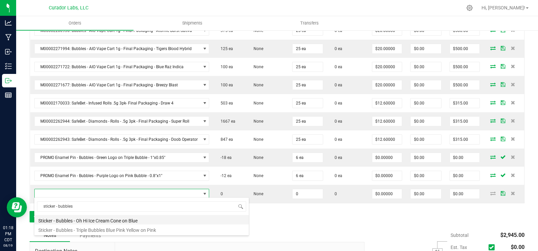
click at [96, 218] on li "Sticker - Bubbles - Oh Hi Ice Cream Cone on Blue" at bounding box center [141, 219] width 215 height 9
type input "0 ea"
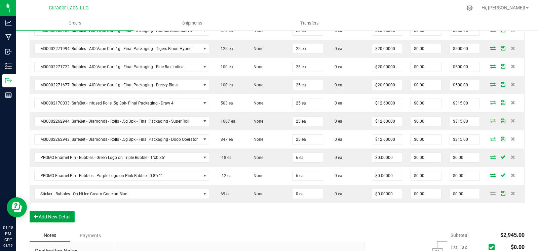
click at [66, 214] on button "Add New Detail" at bounding box center [52, 216] width 45 height 11
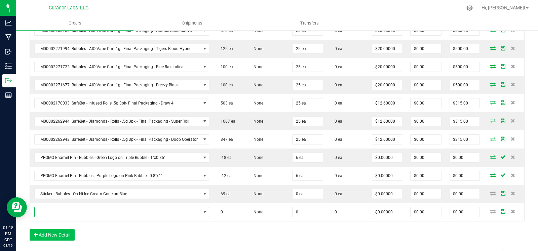
click at [69, 211] on span "NO DATA FOUND" at bounding box center [118, 211] width 166 height 9
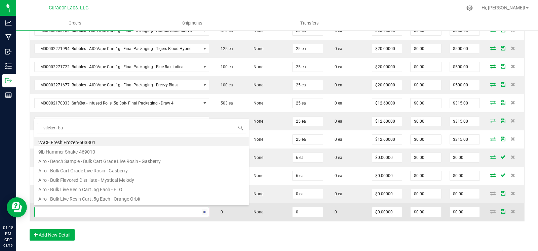
type input "sticker - bub"
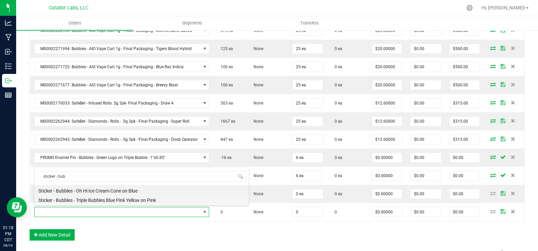
click at [85, 201] on li "Sticker - Bubbles - Triple Bubbles Blue Pink Yellow on Pink" at bounding box center [141, 199] width 215 height 9
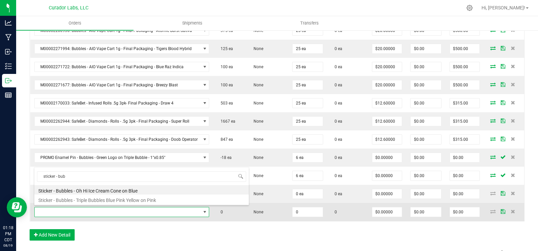
type input "0 ea"
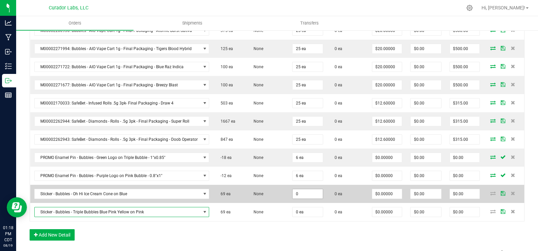
click at [299, 192] on input "0" at bounding box center [308, 193] width 30 height 9
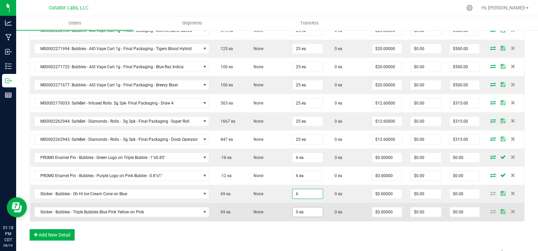
type input "6 ea"
click at [304, 212] on input "0" at bounding box center [308, 211] width 30 height 9
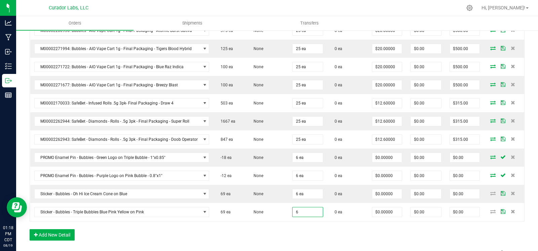
type input "6 ea"
click at [274, 237] on div "Order Details Print All Labels Item Sellable Strain Qty Ordered Qty Allocated U…" at bounding box center [277, 116] width 495 height 261
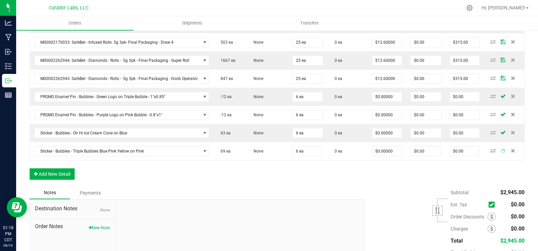
scroll to position [284, 0]
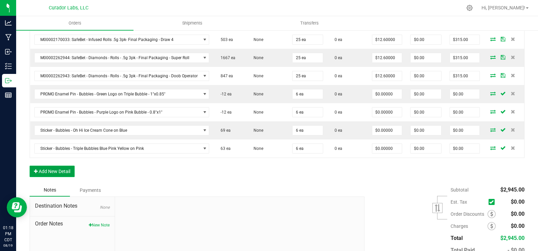
click at [62, 170] on button "Add New Detail" at bounding box center [52, 171] width 45 height 11
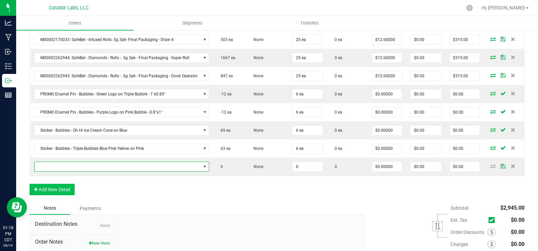
click at [78, 168] on span "NO DATA FOUND" at bounding box center [118, 166] width 166 height 9
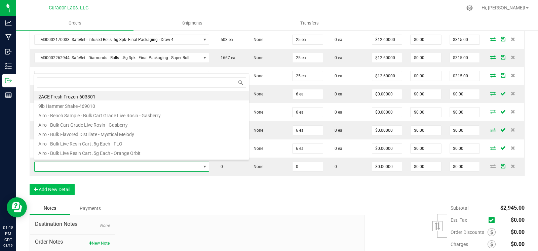
scroll to position [10, 172]
type input "t"
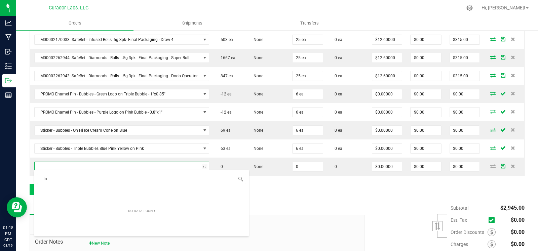
type input "t"
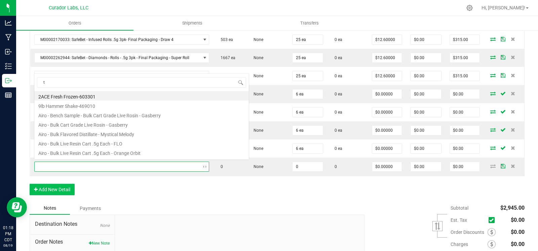
scroll to position [0, 0]
type input "tent - bub"
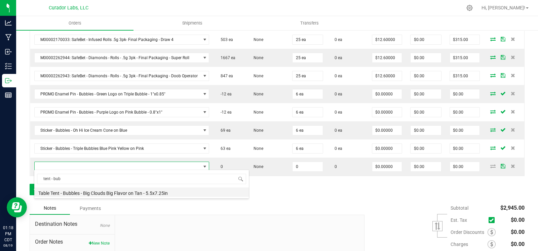
click at [106, 194] on li "Table Tent - Bubbles - Big Clouds Big Flavor on Tan - 5.5x7.25in" at bounding box center [141, 192] width 215 height 9
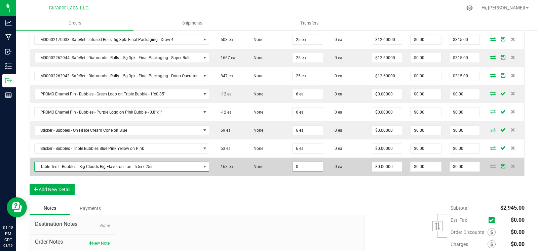
click at [296, 167] on input "0" at bounding box center [308, 166] width 30 height 9
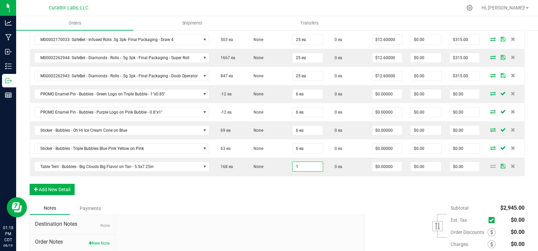
type input "1 ea"
click at [217, 202] on div "Notes Payments" at bounding box center [195, 208] width 330 height 13
click at [51, 191] on button "Add New Detail" at bounding box center [52, 189] width 45 height 11
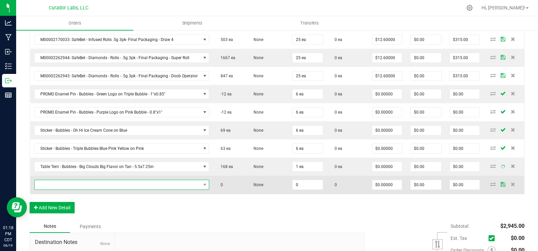
click at [69, 187] on span "NO DATA FOUND" at bounding box center [121, 185] width 175 height 10
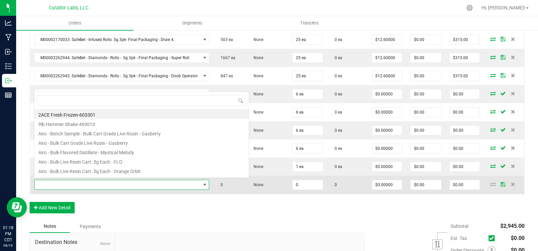
scroll to position [10, 172]
type input "bubbles"
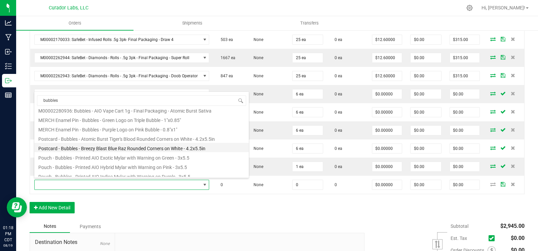
scroll to position [104, 0]
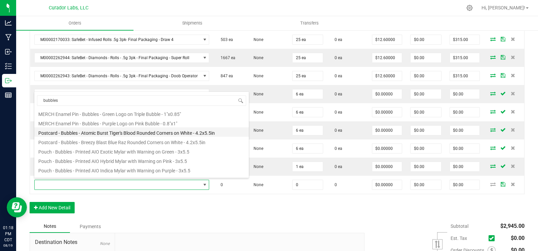
click at [88, 134] on li "Postcard - Bubbles - Atomic Burst Tiger's Blood Rounded Corners on White - 4.2x…" at bounding box center [141, 131] width 215 height 9
type input "0 ea"
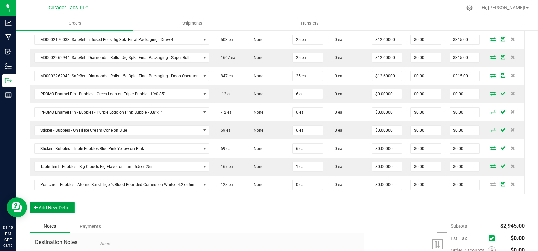
click at [50, 202] on button "Add New Detail" at bounding box center [52, 207] width 45 height 11
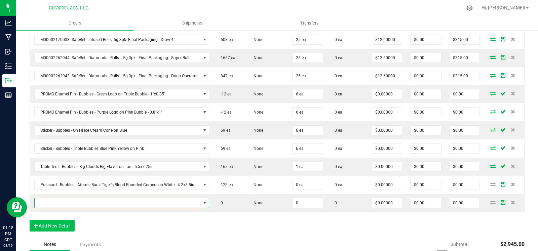
click at [60, 198] on span "NO DATA FOUND" at bounding box center [118, 202] width 166 height 9
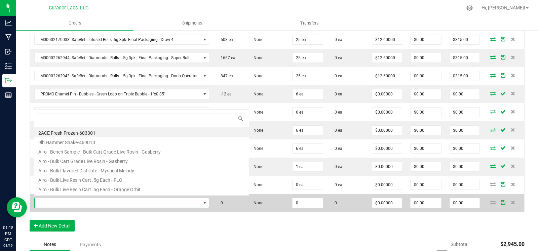
scroll to position [10, 172]
type input "bubbles"
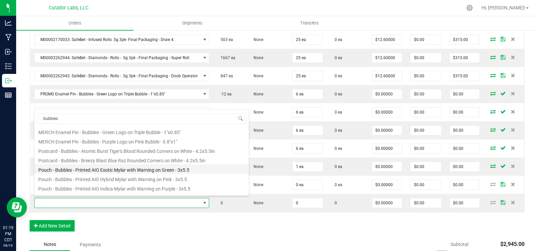
scroll to position [104, 0]
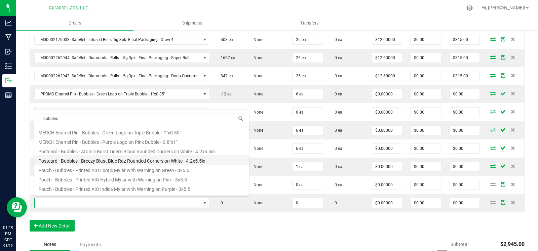
click at [87, 162] on li "Postcard - Bubbles - Breezy Blast Blue Raz Rounded Corners on White - 4.2x5.5in" at bounding box center [141, 159] width 215 height 9
type input "0 ea"
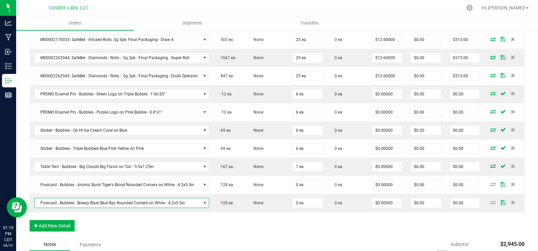
click at [149, 219] on div "Order Details Print All Labels Item Sellable Strain Qty Ordered Qty Allocated U…" at bounding box center [277, 81] width 495 height 316
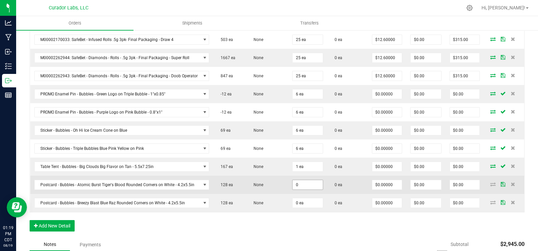
click at [297, 183] on input "0" at bounding box center [308, 184] width 30 height 9
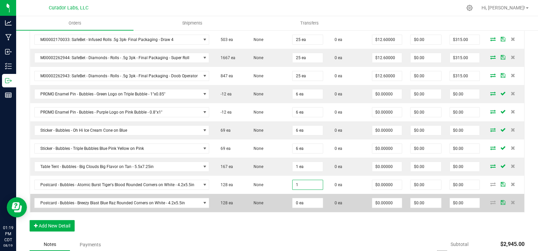
type input "1 ea"
click at [303, 206] on td "0 ea" at bounding box center [307, 203] width 39 height 18
click at [304, 204] on input "0" at bounding box center [308, 202] width 30 height 9
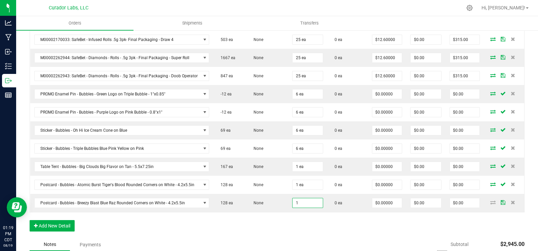
type input "1 ea"
click at [291, 224] on div "Order Details Print All Labels Item Sellable Strain Qty Ordered Qty Allocated U…" at bounding box center [277, 81] width 495 height 316
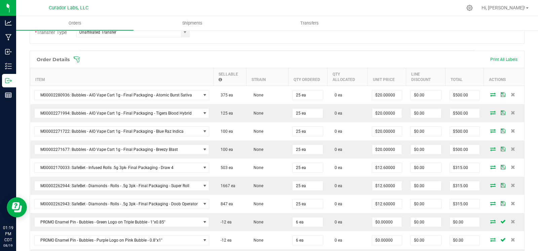
scroll to position [0, 0]
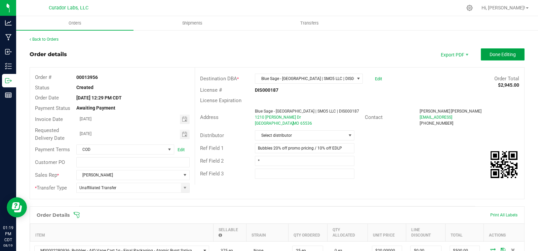
click at [490, 53] on span "Done Editing" at bounding box center [503, 54] width 26 height 5
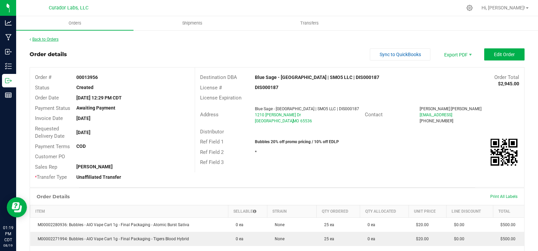
click at [43, 39] on link "Back to Orders" at bounding box center [44, 39] width 29 height 5
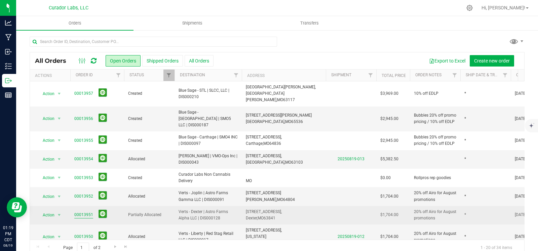
click at [87, 212] on link "00013951" at bounding box center [83, 215] width 19 height 6
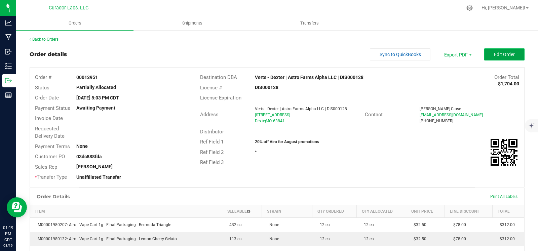
click at [486, 53] on button "Edit Order" at bounding box center [504, 54] width 40 height 12
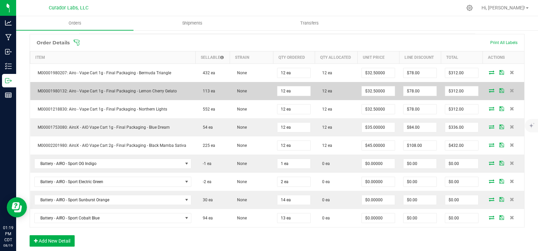
scroll to position [186, 0]
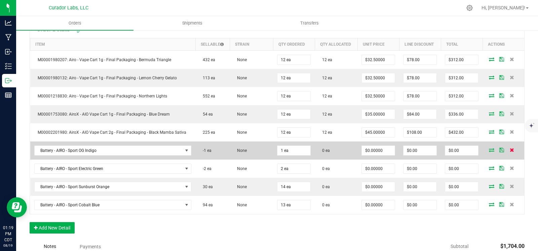
click at [510, 148] on icon at bounding box center [512, 150] width 4 height 4
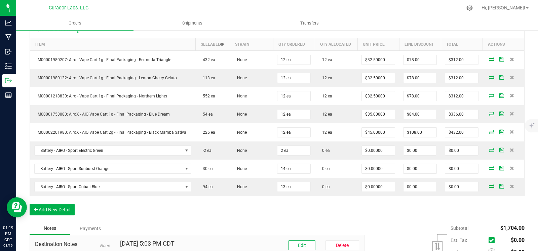
click at [510, 148] on icon at bounding box center [512, 150] width 4 height 4
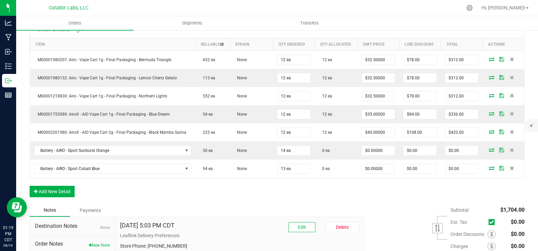
click at [510, 148] on icon at bounding box center [512, 150] width 4 height 4
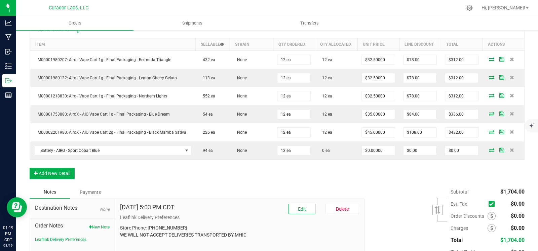
click at [510, 148] on icon at bounding box center [512, 150] width 4 height 4
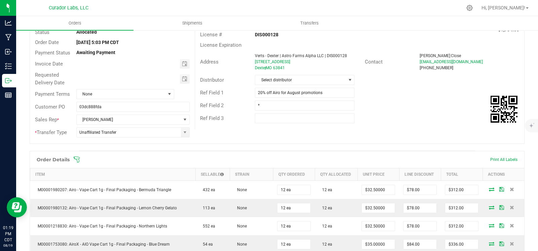
scroll to position [0, 0]
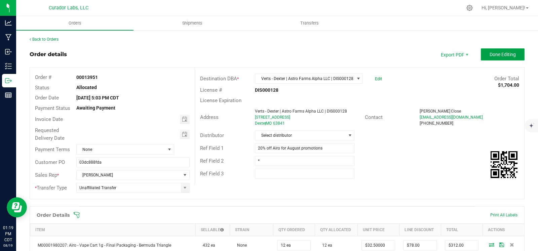
click at [505, 49] on button "Done Editing" at bounding box center [503, 54] width 44 height 12
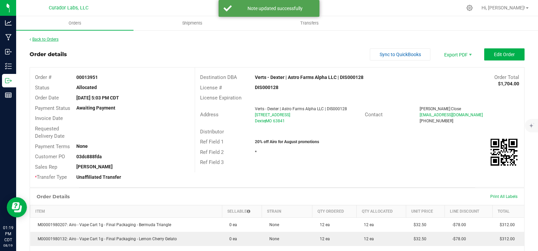
click at [45, 41] on link "Back to Orders" at bounding box center [44, 39] width 29 height 5
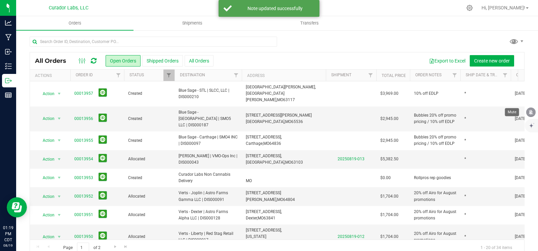
click at [530, 110] on icon "mute" at bounding box center [531, 112] width 6 height 6
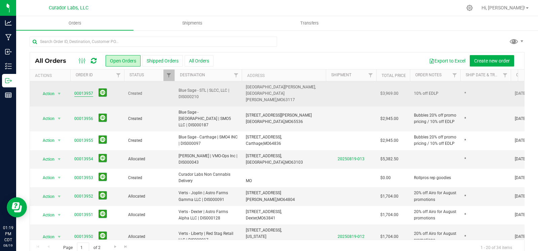
click at [85, 90] on link "00013957" at bounding box center [83, 93] width 19 height 6
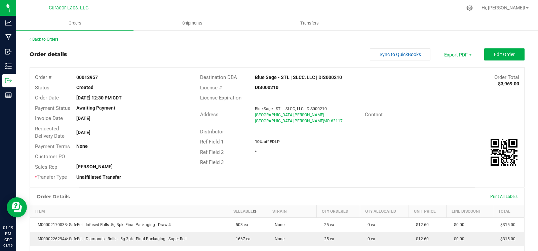
click at [48, 38] on link "Back to Orders" at bounding box center [44, 39] width 29 height 5
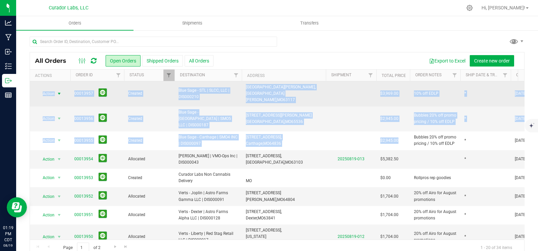
drag, startPoint x: 400, startPoint y: 127, endPoint x: 39, endPoint y: 91, distance: 362.6
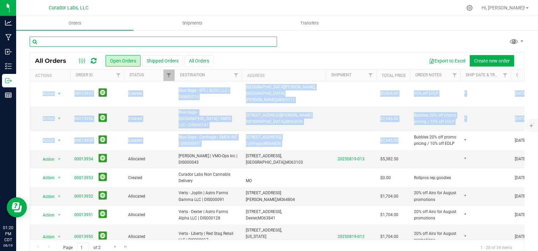
click at [101, 41] on input "text" at bounding box center [154, 42] width 248 height 10
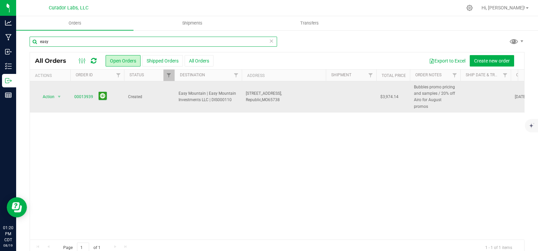
type input "easy"
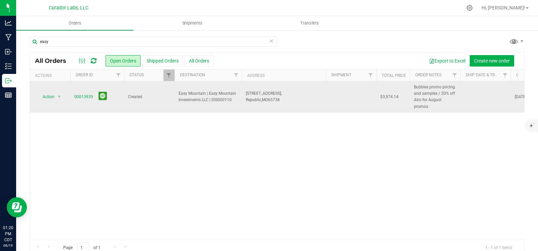
click at [390, 94] on span "$3,974.14" at bounding box center [389, 97] width 18 height 6
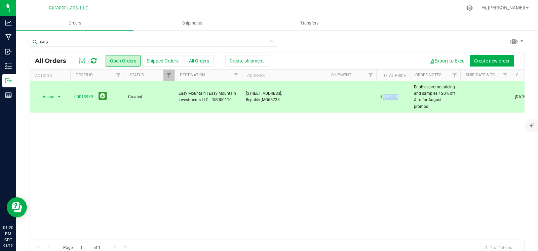
click at [390, 94] on span "$3,974.14" at bounding box center [389, 97] width 18 height 6
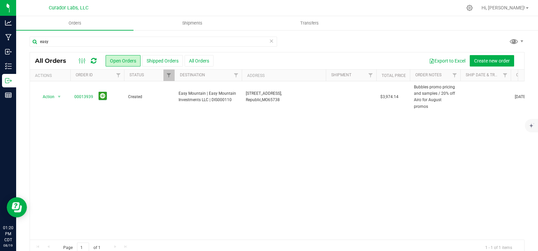
drag, startPoint x: 314, startPoint y: 154, endPoint x: 183, endPoint y: 142, distance: 132.0
click at [314, 154] on div "Action Action Cancel order Change facility Clone order Edit order Mark as fully…" at bounding box center [277, 160] width 494 height 158
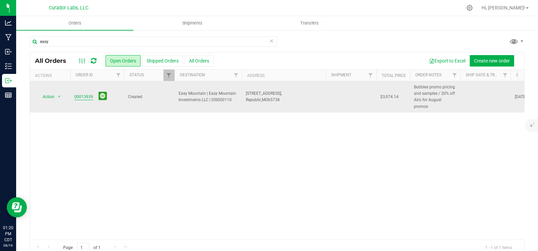
click at [88, 96] on span "00013939" at bounding box center [97, 97] width 46 height 10
click at [88, 96] on link "00013939" at bounding box center [83, 97] width 19 height 6
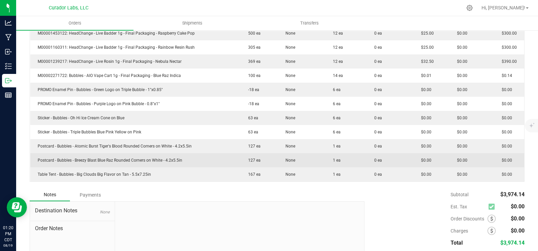
scroll to position [295, 0]
